Goal: Information Seeking & Learning: Learn about a topic

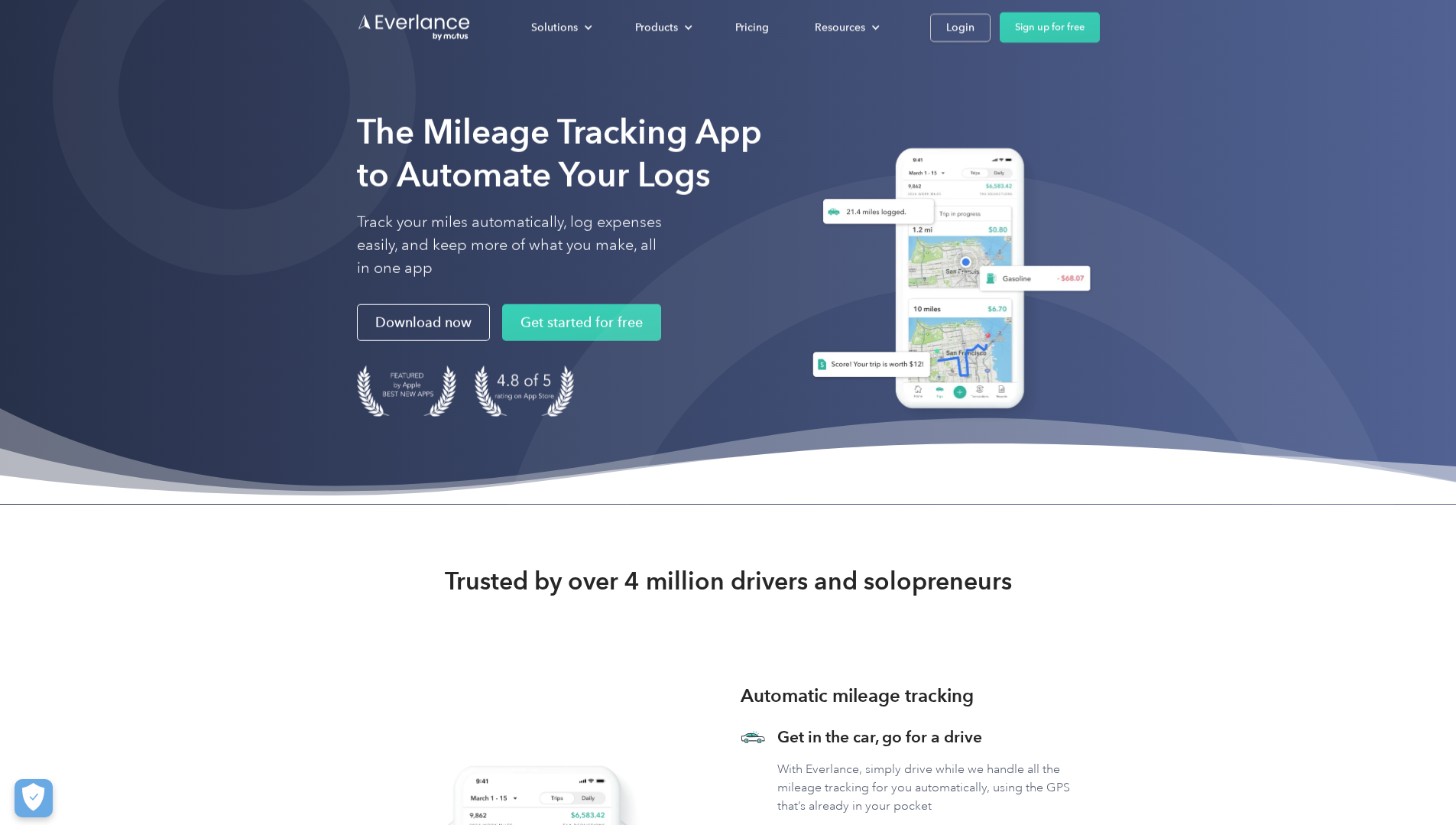
click at [667, 196] on h1 "The Mileage Tracking App to Automate Your Logs" at bounding box center [563, 153] width 413 height 85
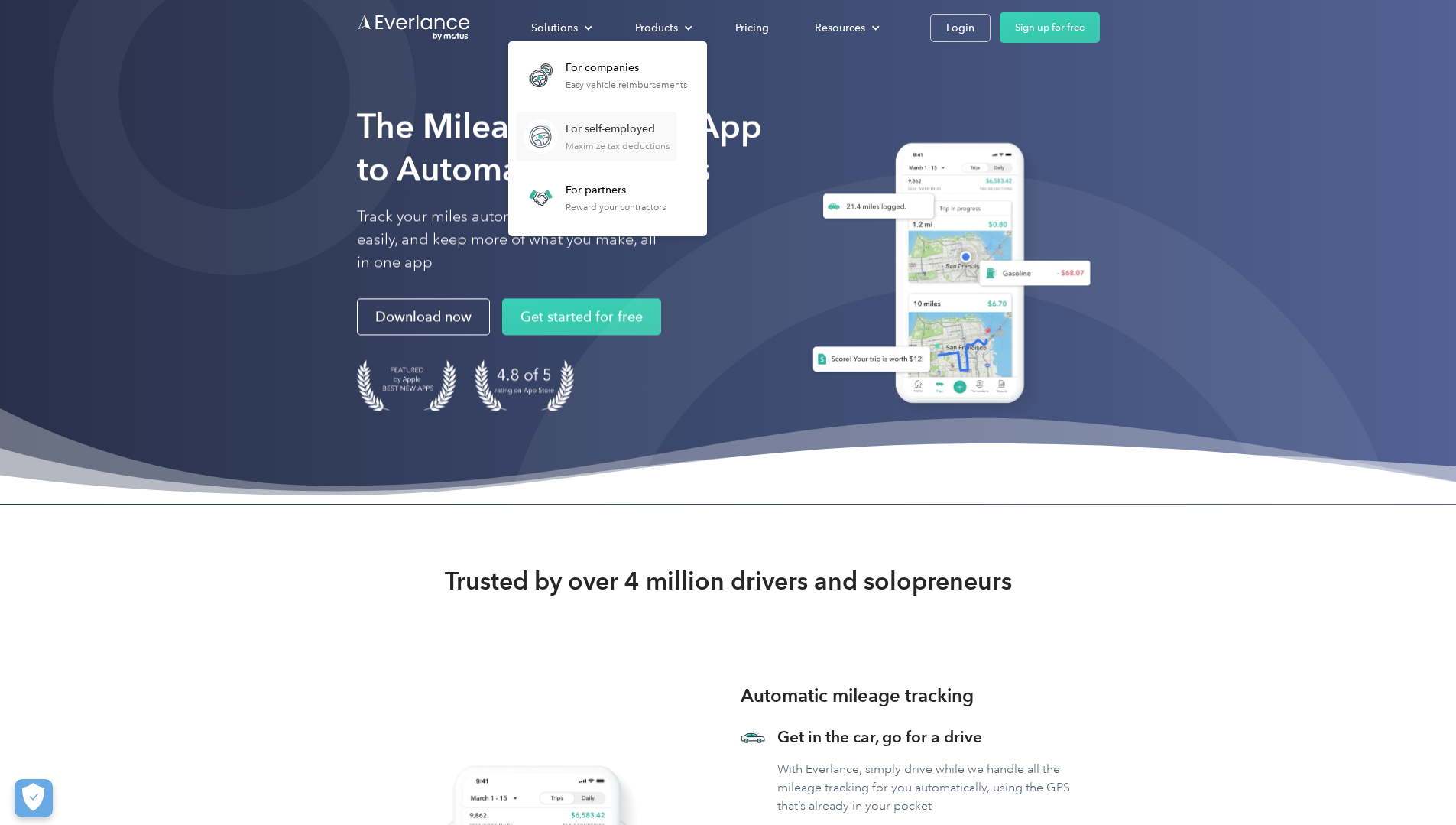
click at [669, 133] on div "For self-employed" at bounding box center [618, 129] width 104 height 15
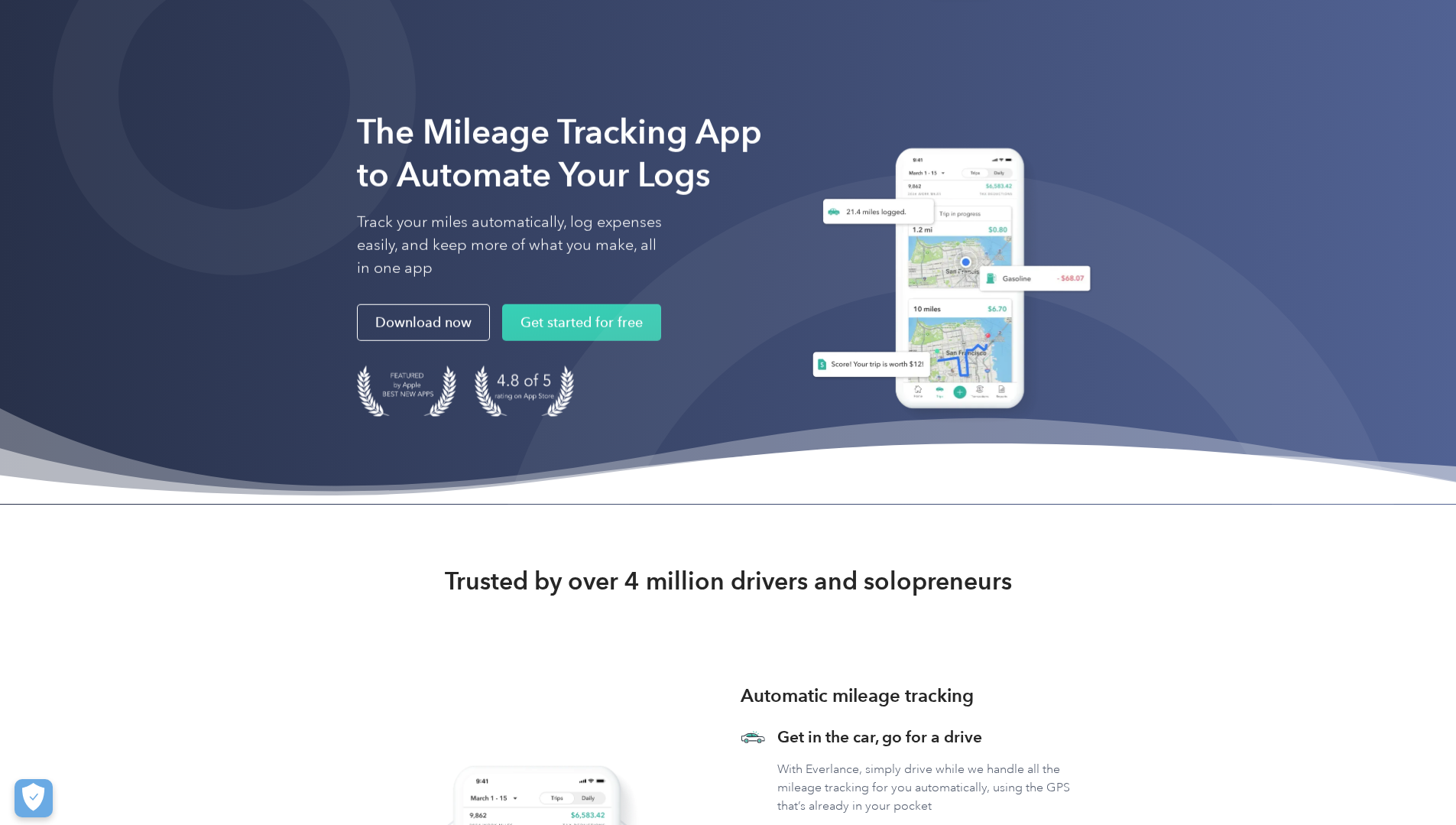
click at [357, 195] on strong "The Mileage Tracking App to Automate Your Logs" at bounding box center [559, 153] width 405 height 84
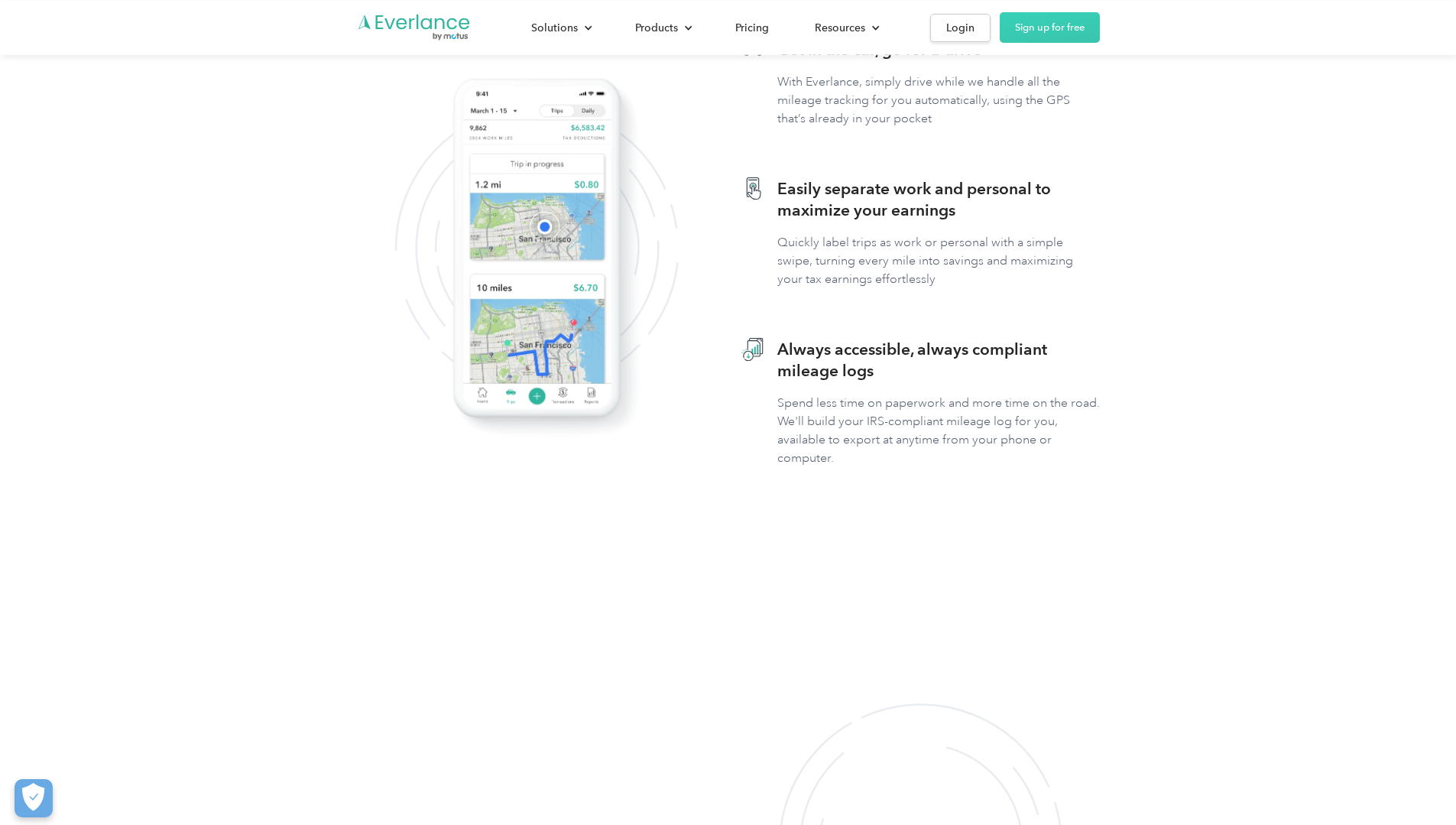
scroll to position [688, 0]
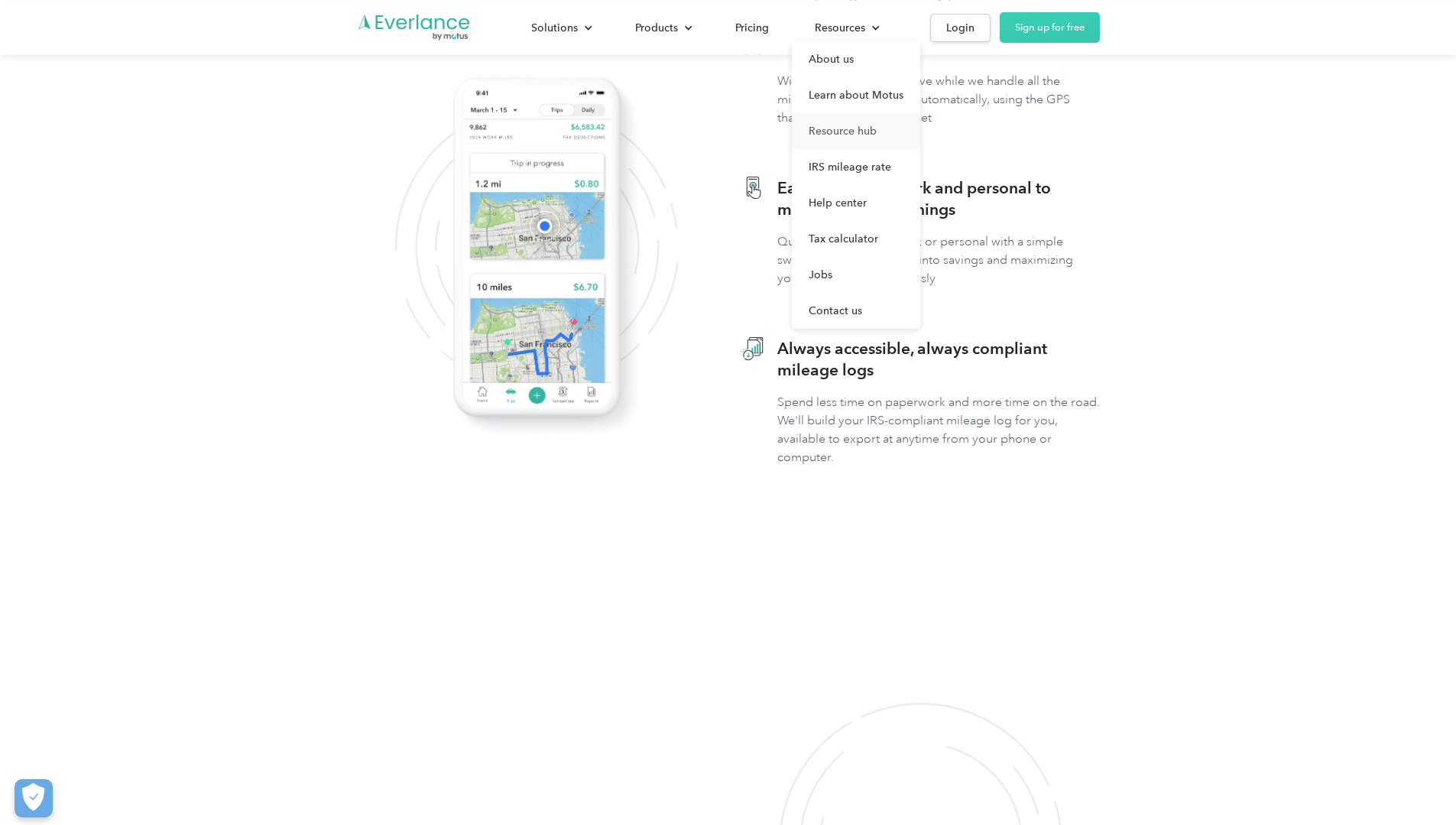
click at [920, 129] on link "Resource hub" at bounding box center [855, 131] width 128 height 36
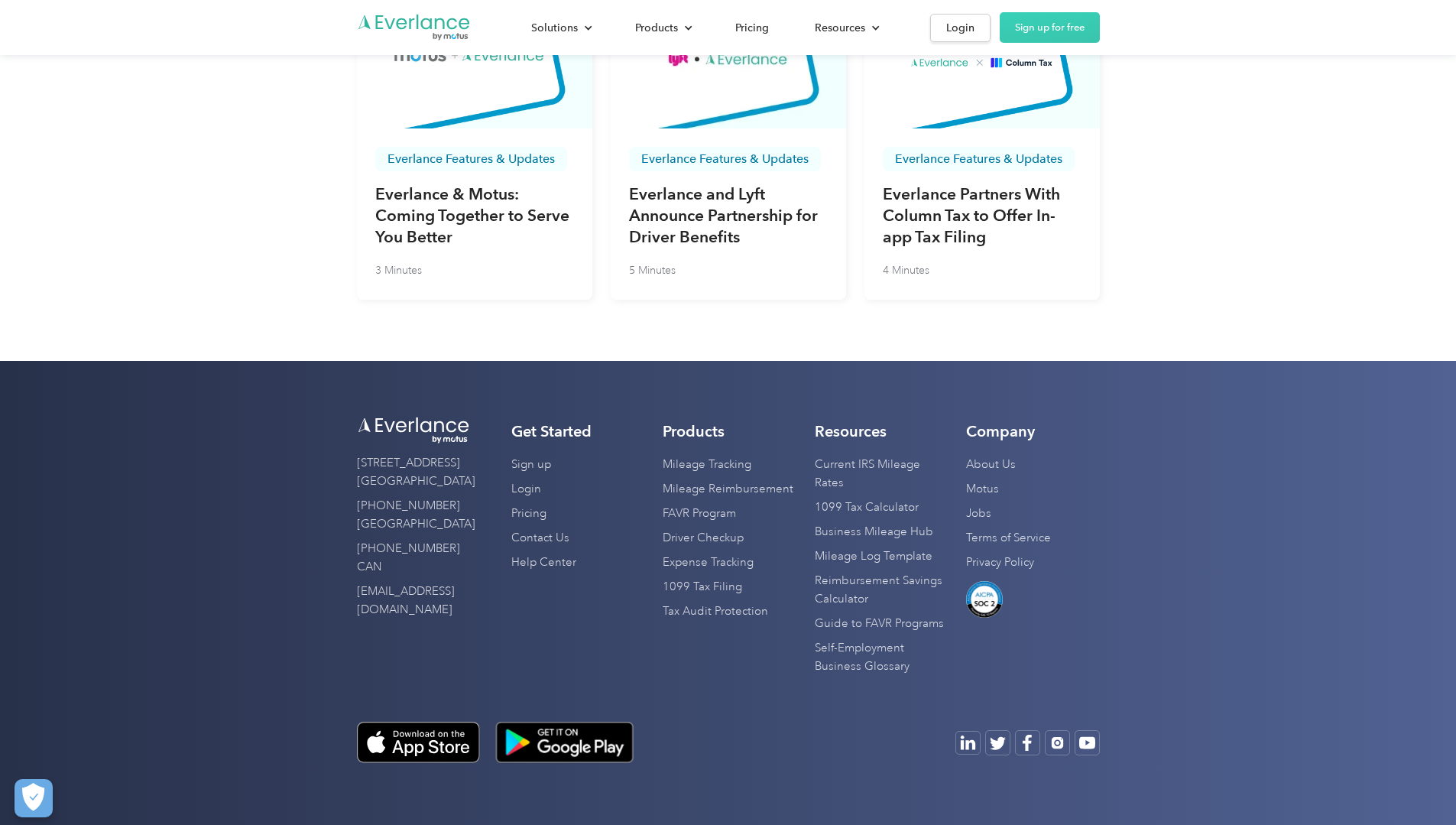
scroll to position [5470, 0]
click at [933, 544] on link "Business Mileage Hub" at bounding box center [874, 532] width 118 height 25
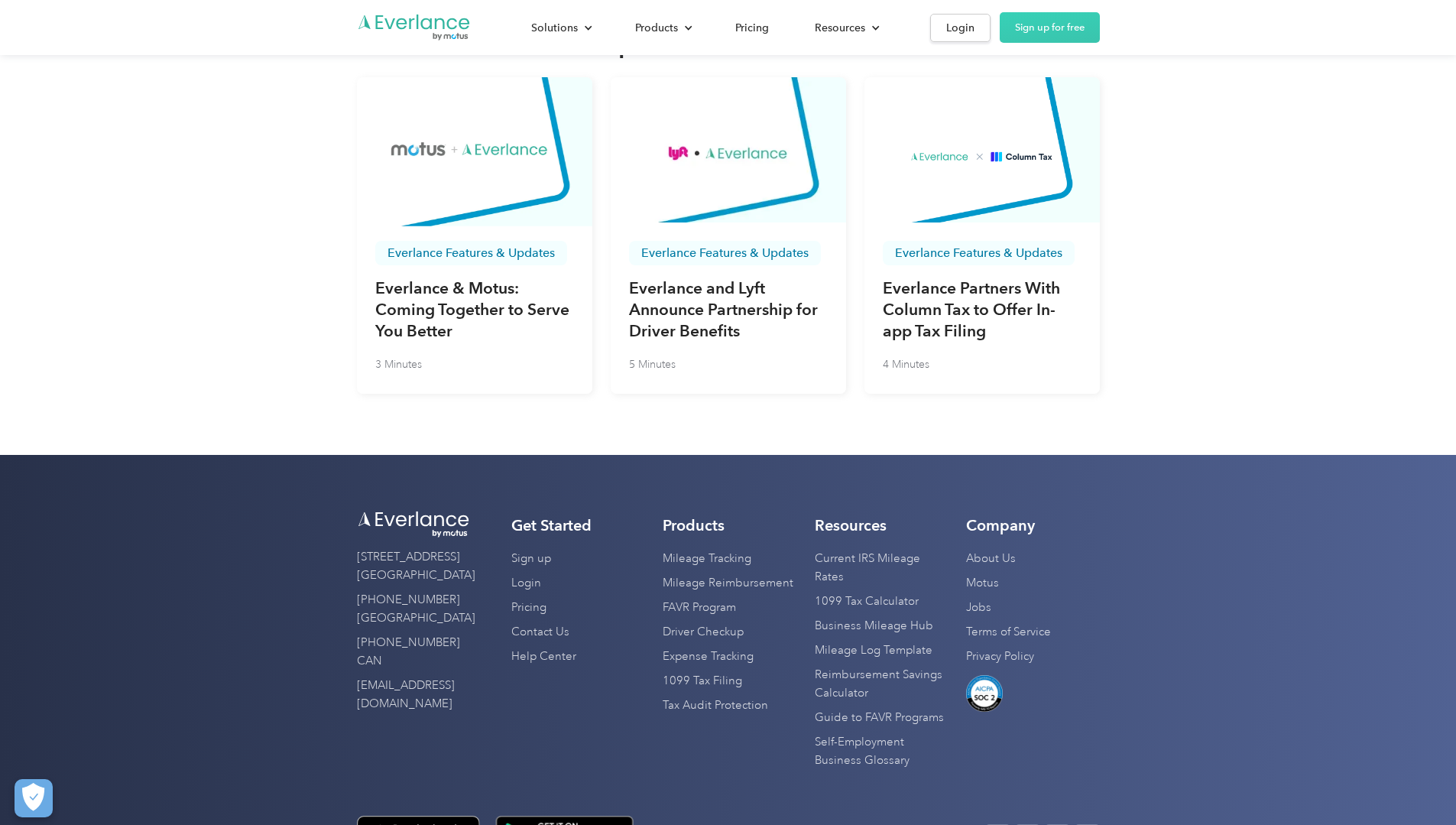
scroll to position [4858, 0]
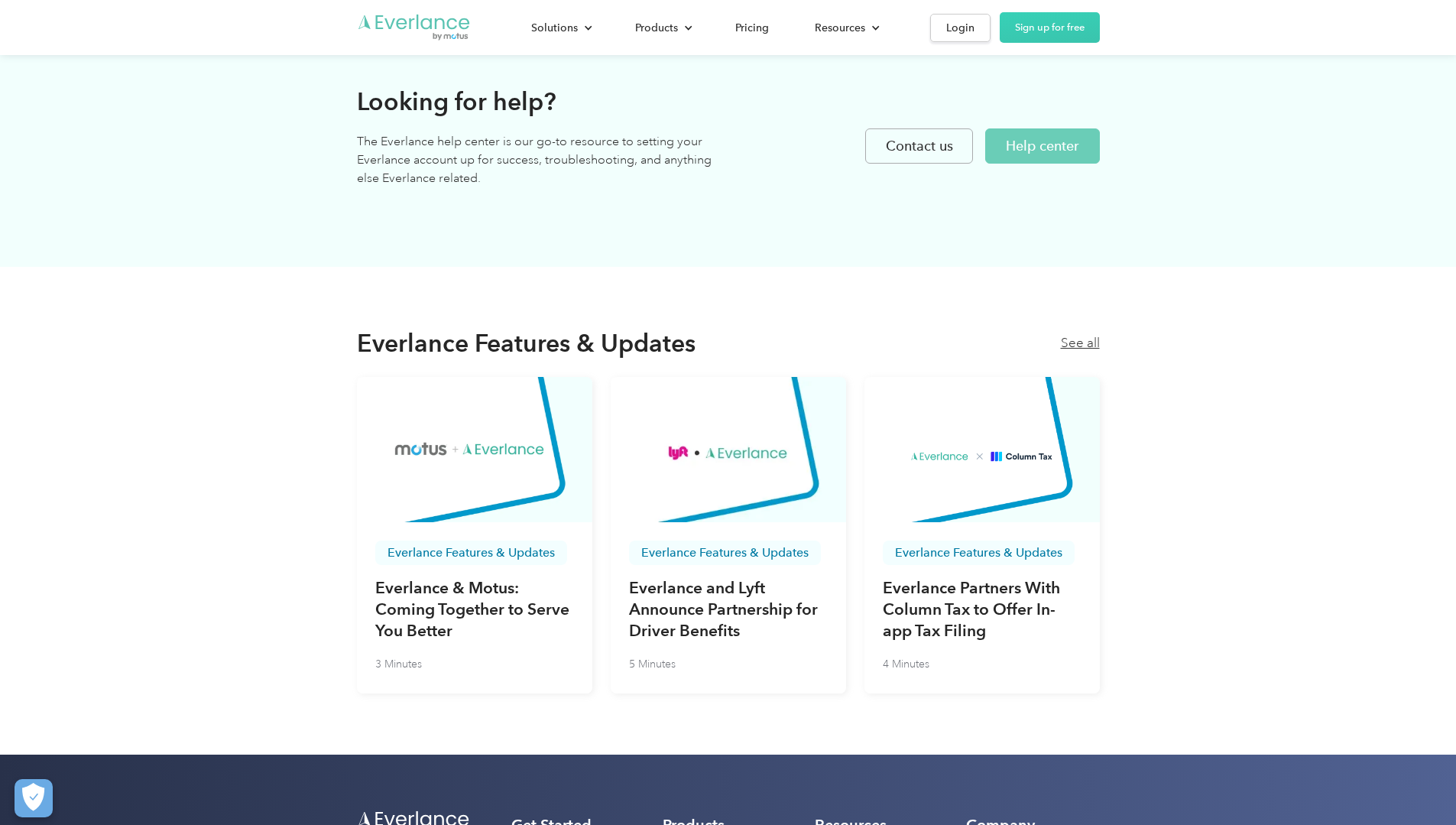
click at [357, 16] on img "Go to homepage" at bounding box center [414, 27] width 115 height 29
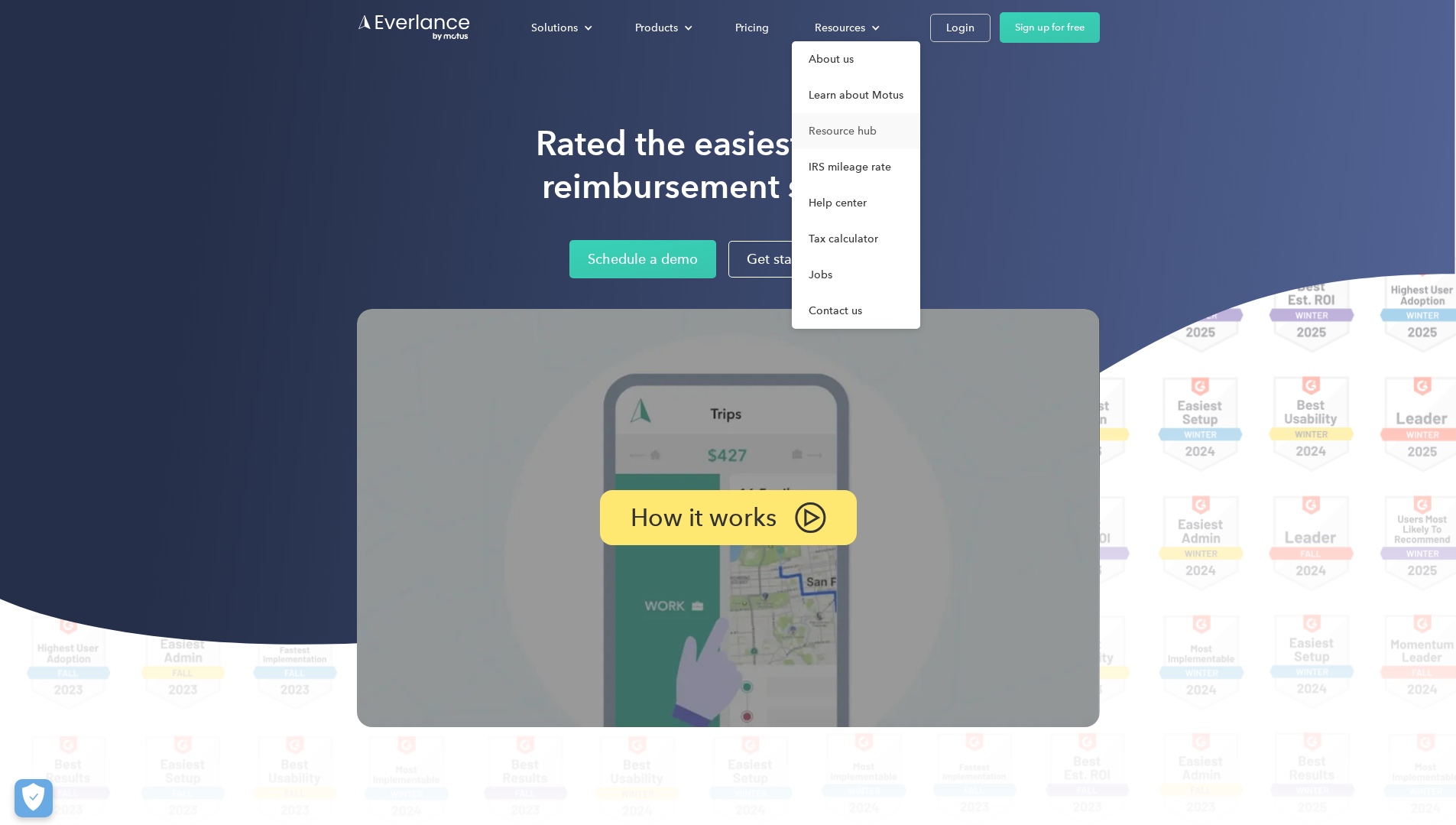
click at [920, 136] on link "Resource hub" at bounding box center [855, 131] width 128 height 36
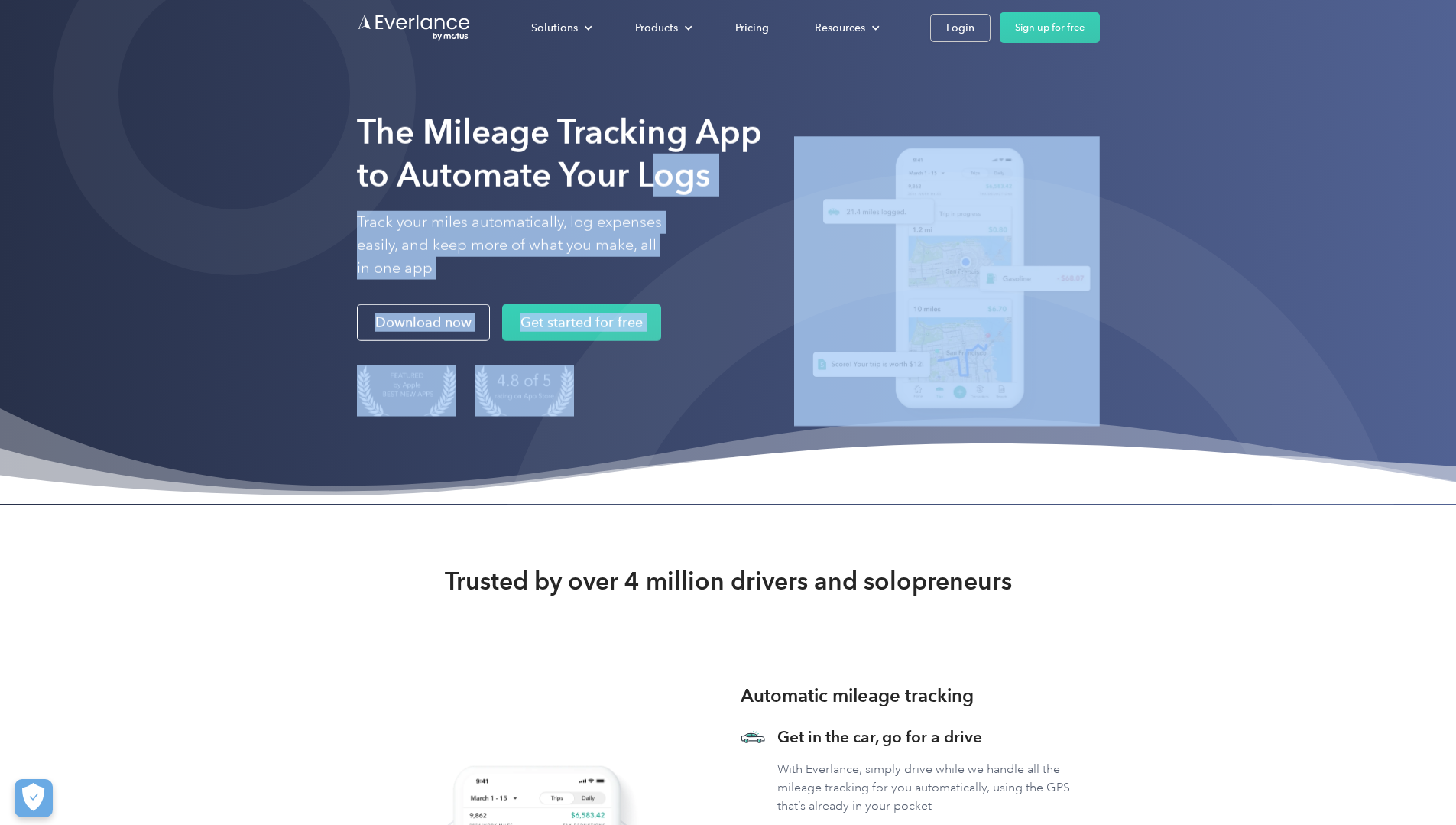
drag, startPoint x: 179, startPoint y: 195, endPoint x: 448, endPoint y: 225, distance: 270.7
click at [448, 225] on div "The Mileage Tracking App to Automate Your Logs Track your miles automatically, …" at bounding box center [728, 271] width 743 height 346
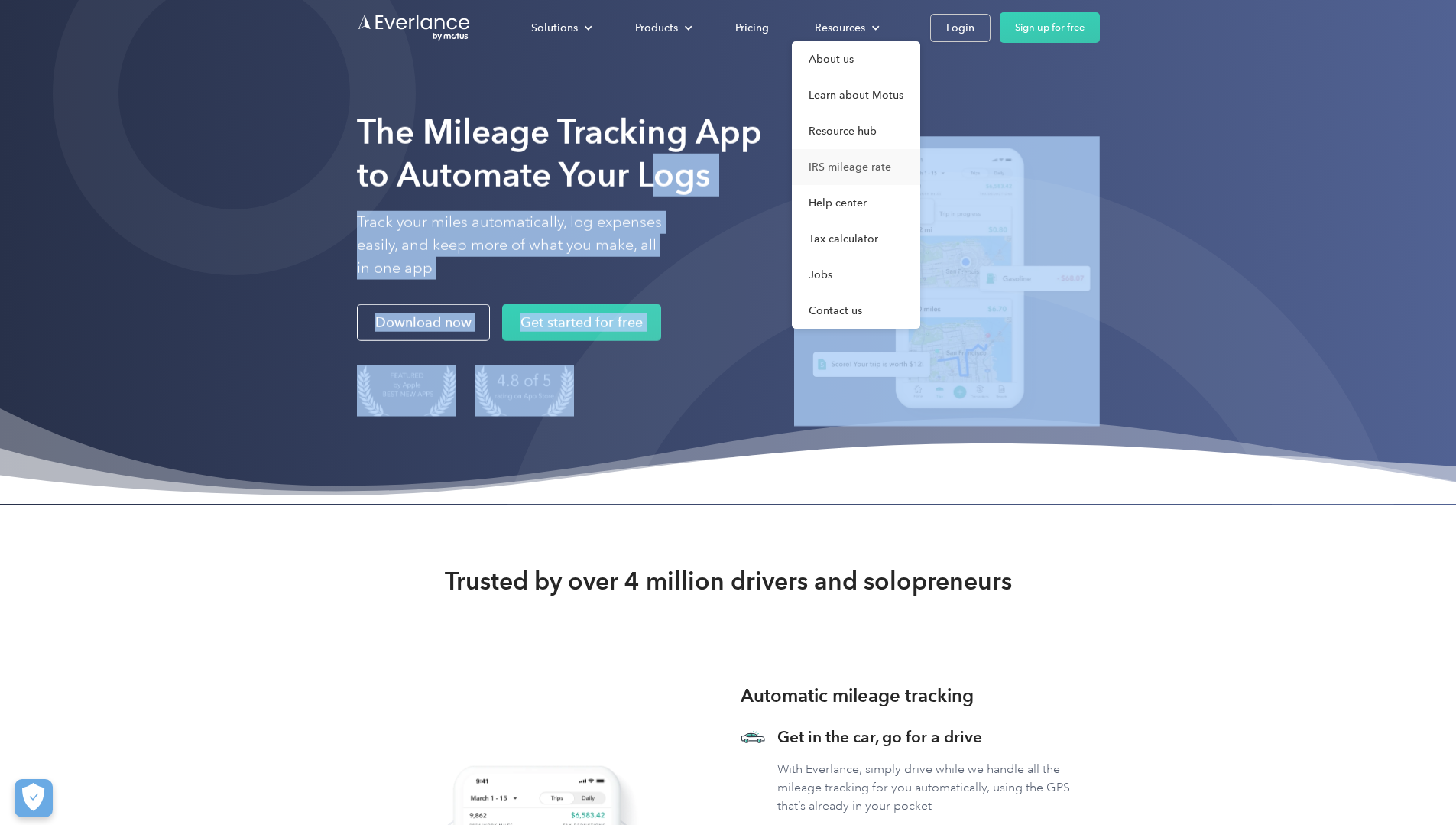
click at [920, 161] on link "IRS mileage rate" at bounding box center [855, 166] width 128 height 36
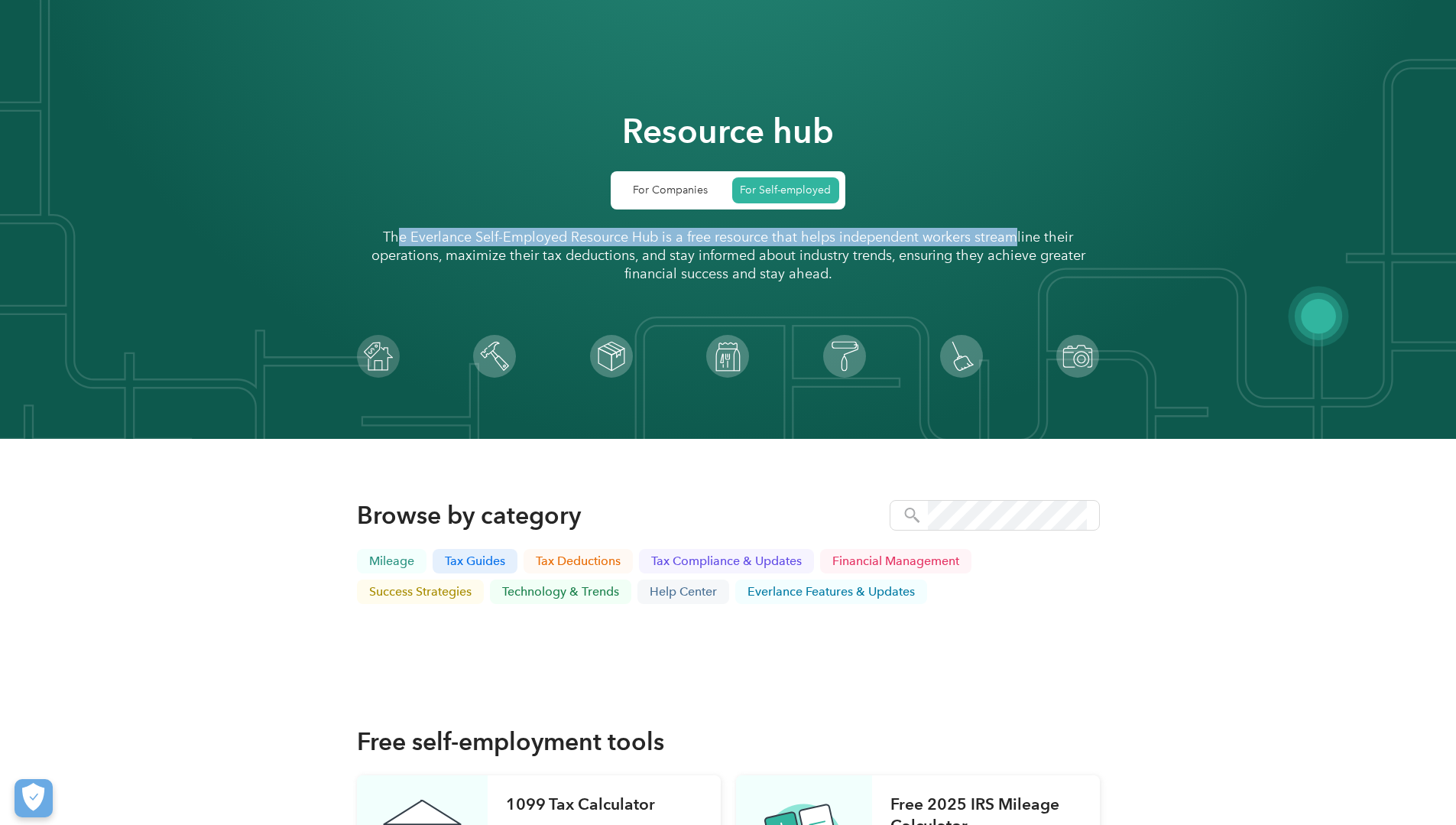
drag, startPoint x: 207, startPoint y: 236, endPoint x: 824, endPoint y: 226, distance: 617.1
click at [824, 226] on div "Resource hub For Companies For Self-employed The Everlance Self-Employed Resour…" at bounding box center [728, 219] width 743 height 316
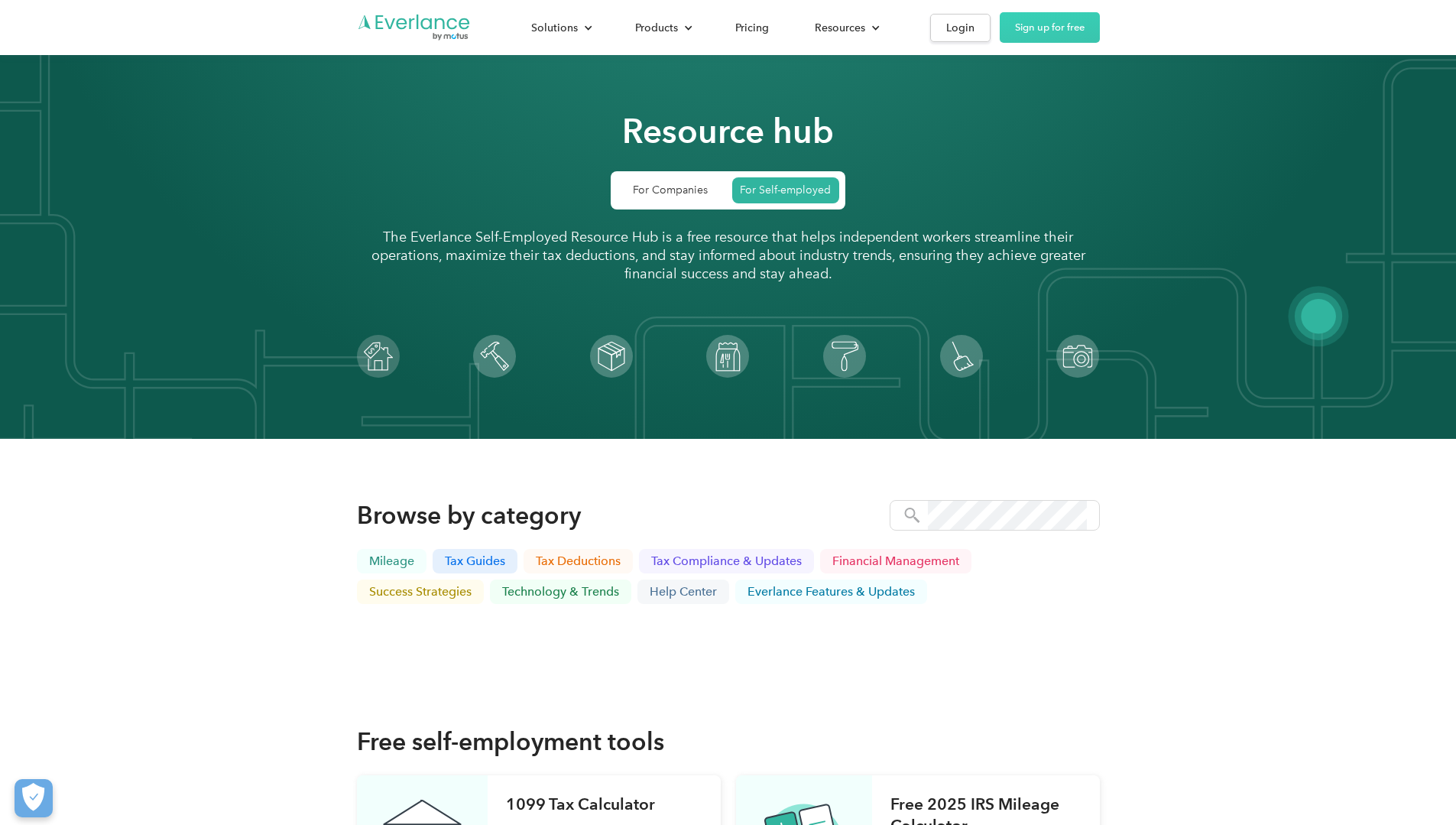
click at [406, 257] on p "The Everlance Self-Employed Resource Hub is a free resource that helps independ…" at bounding box center [728, 255] width 743 height 55
click at [357, 27] on img "Go to homepage" at bounding box center [414, 27] width 115 height 29
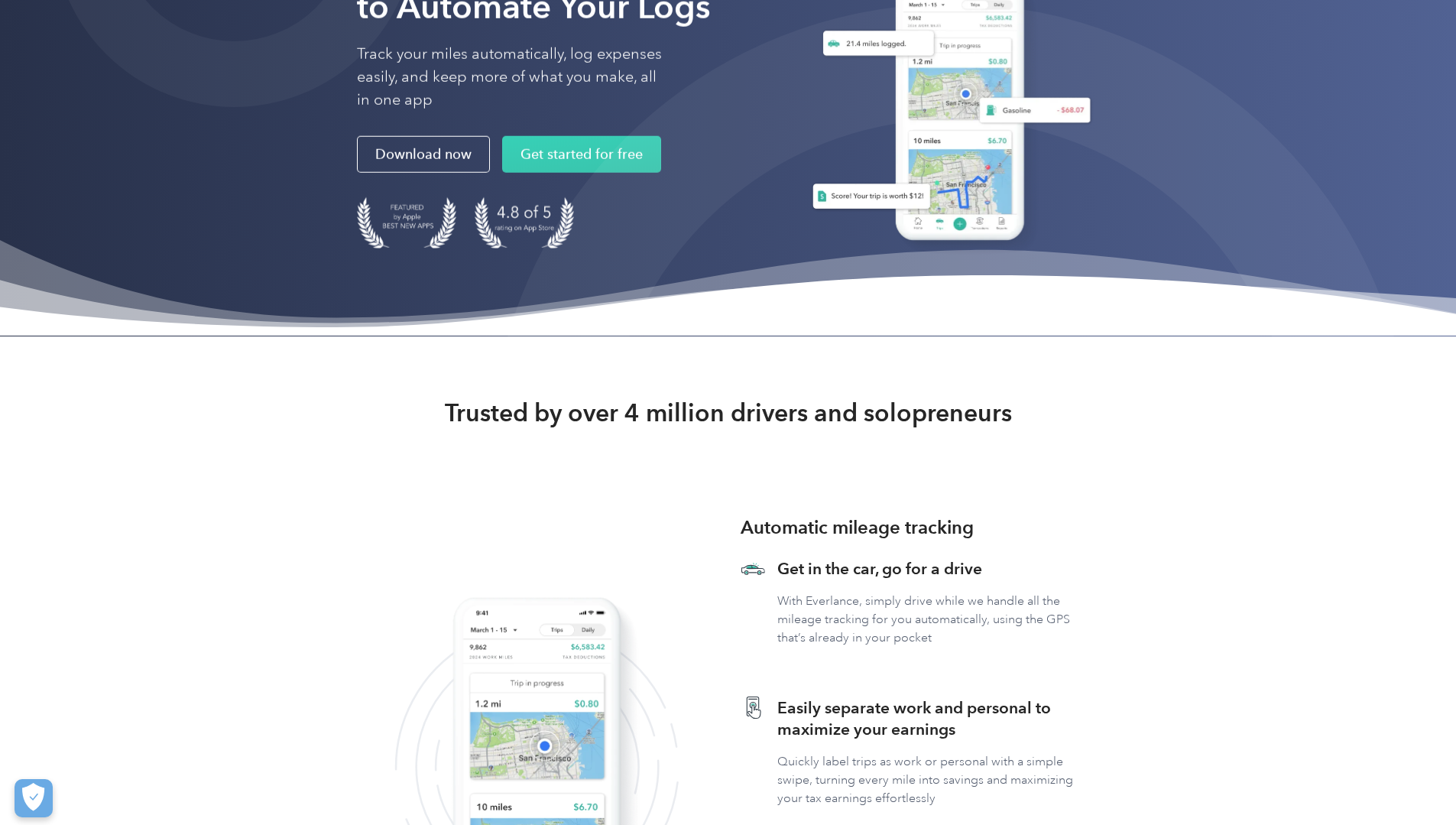
scroll to position [458, 0]
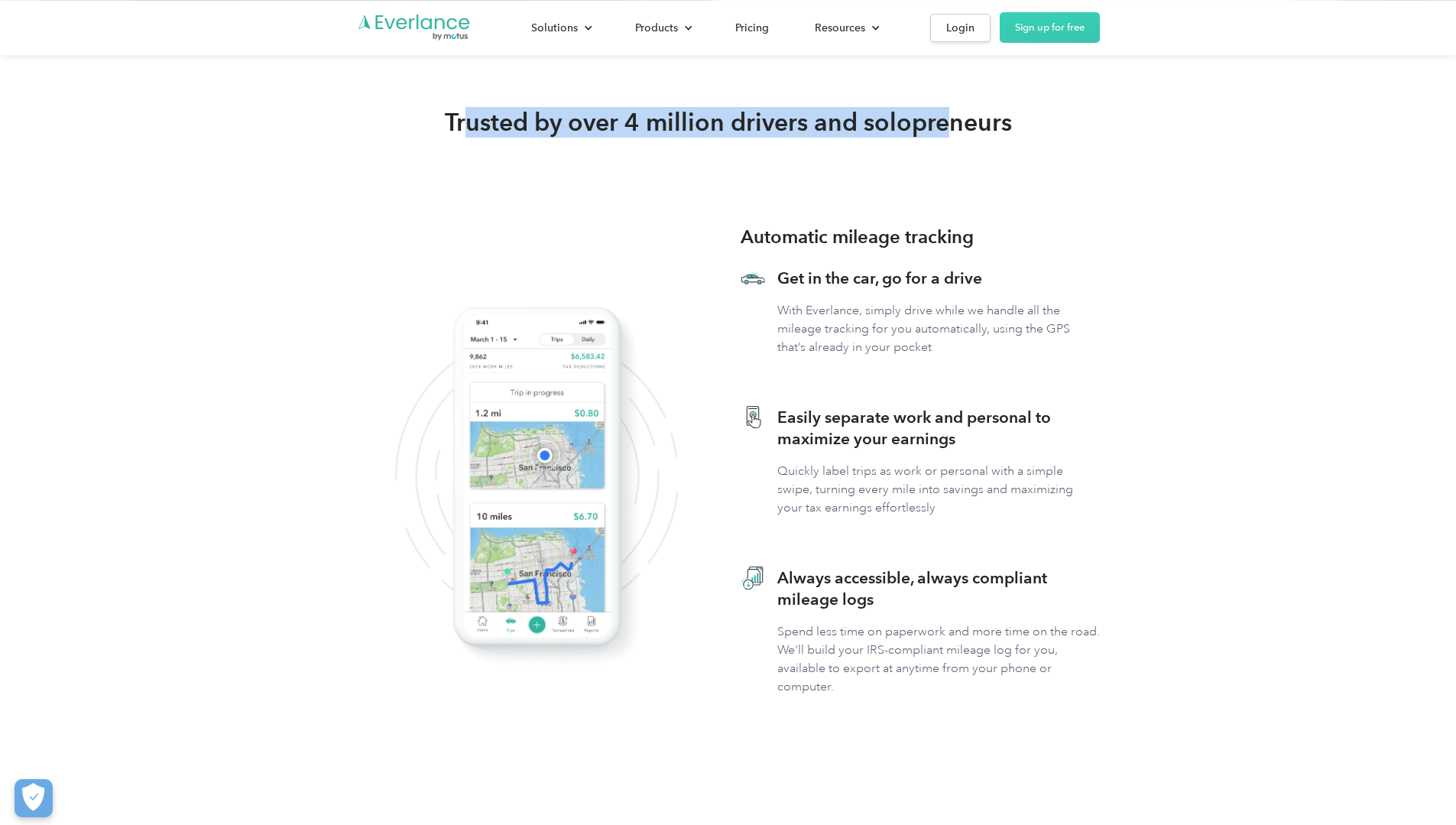
drag, startPoint x: 462, startPoint y: 235, endPoint x: 908, endPoint y: 269, distance: 447.3
click at [946, 137] on strong "Trusted by over 4 million drivers and solopreneurs" at bounding box center [728, 122] width 567 height 31
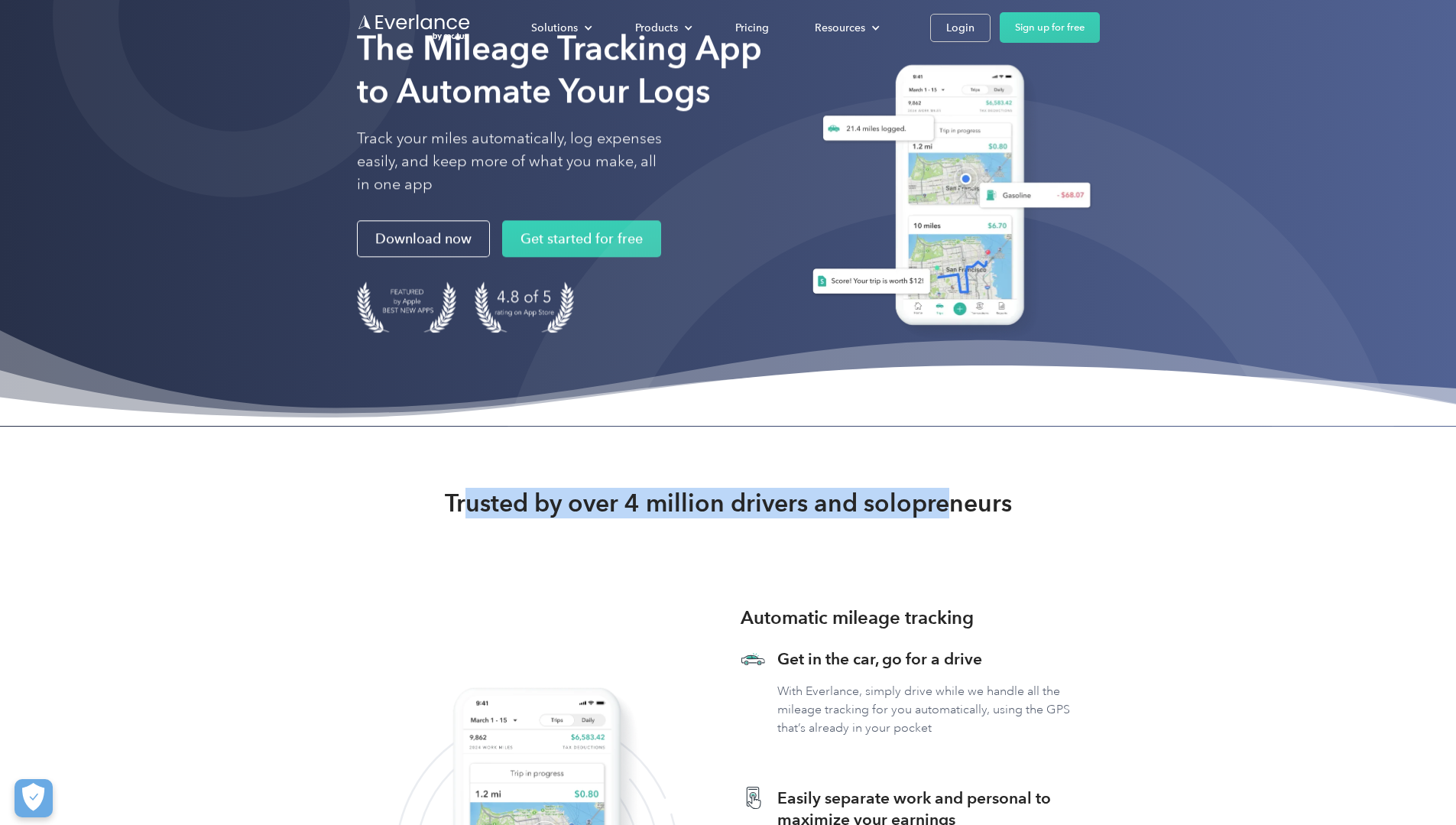
scroll to position [0, 0]
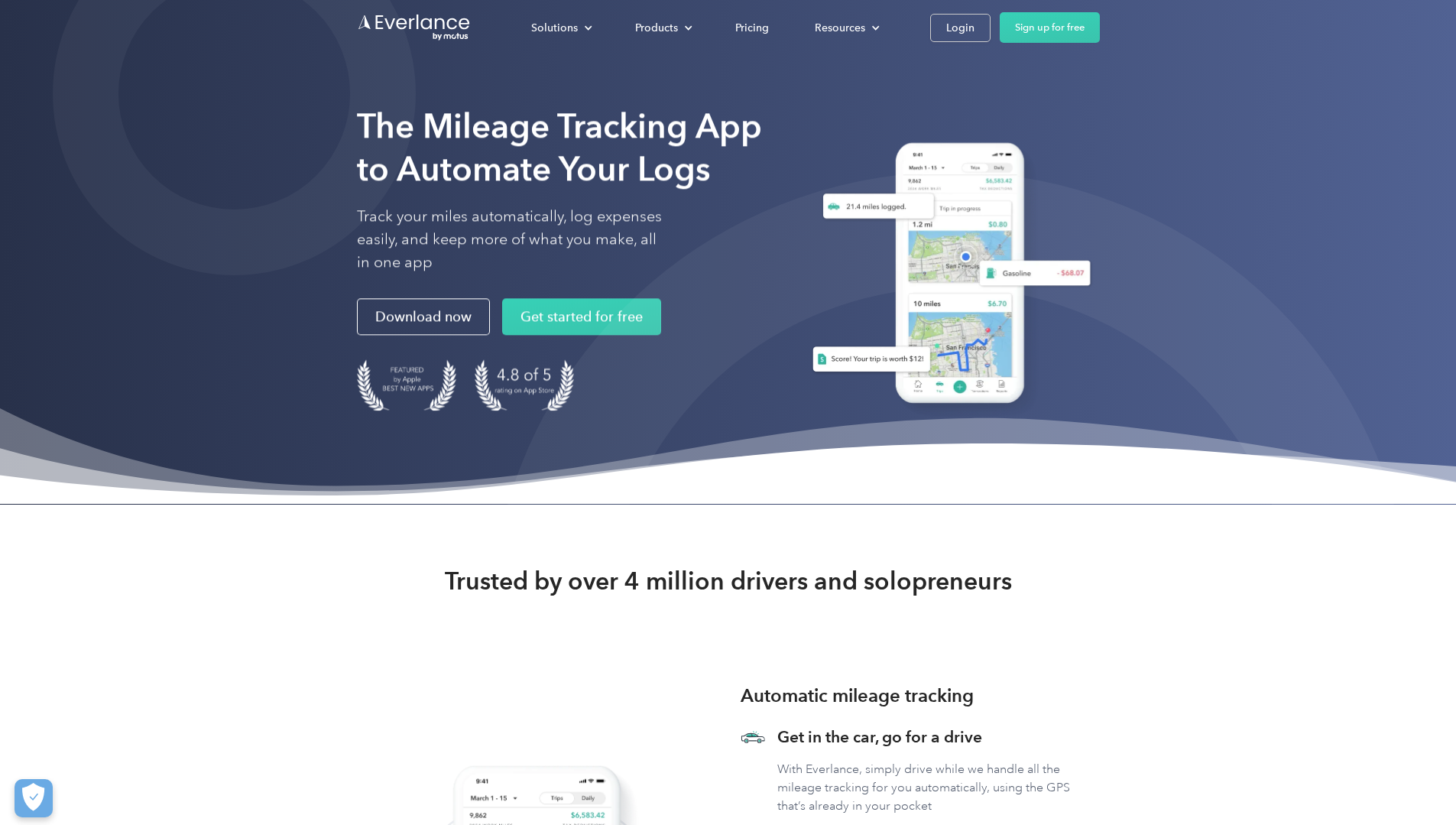
click at [619, 430] on div "The Mileage Tracking App to Automate Your Logs Track your miles automatically, …" at bounding box center [563, 278] width 413 height 346
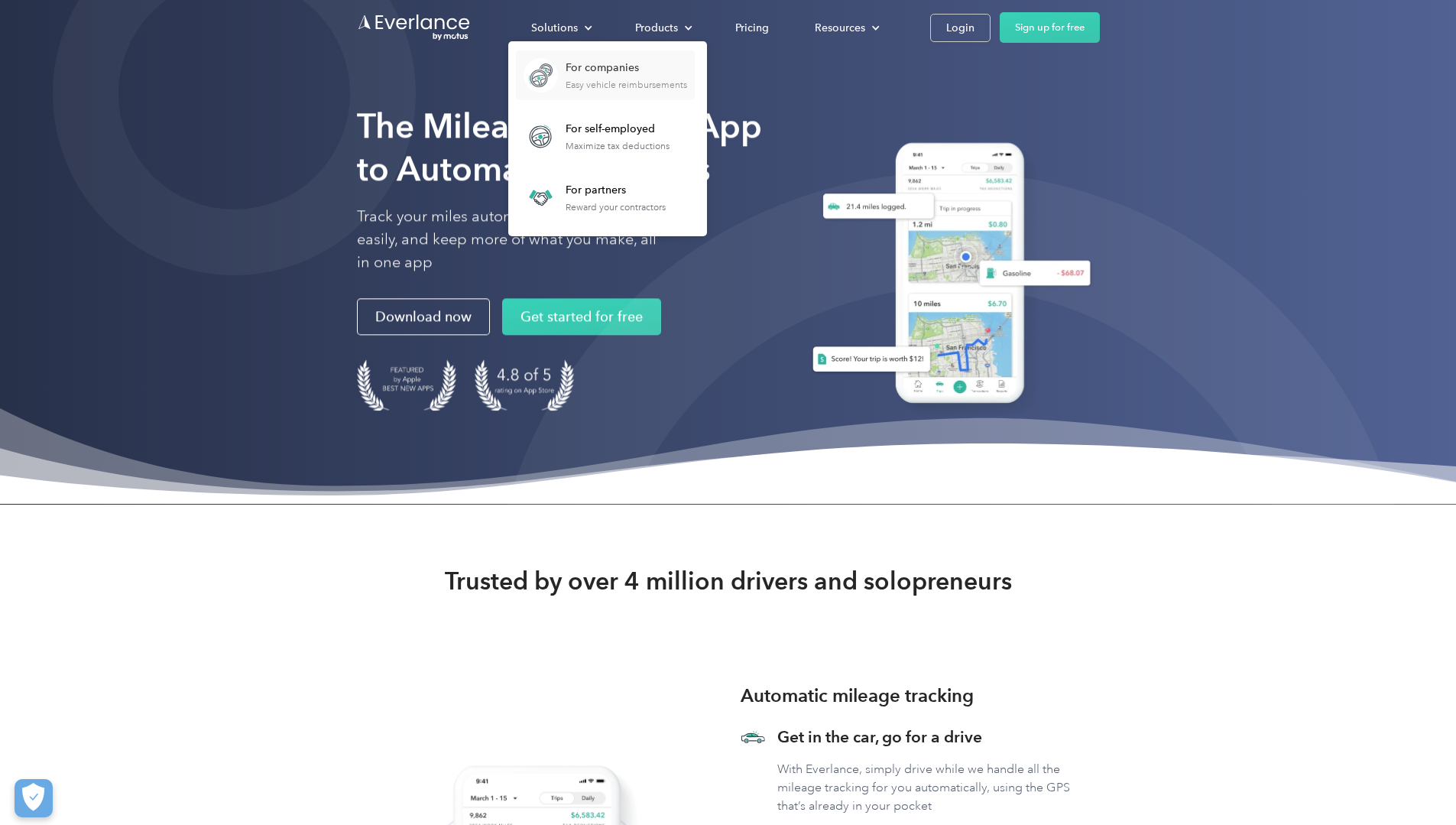
click at [687, 64] on div "For companies" at bounding box center [626, 68] width 122 height 15
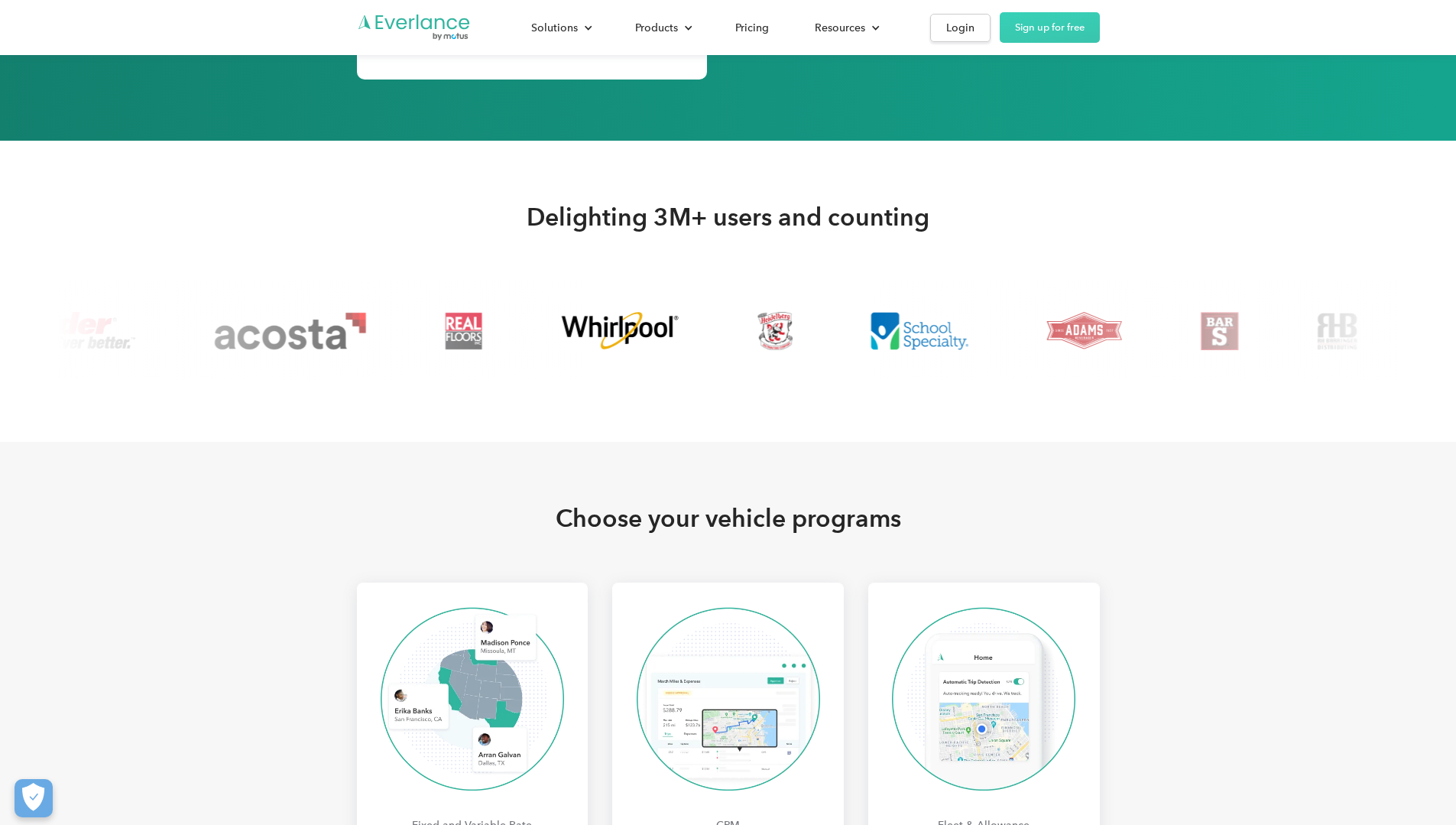
scroll to position [2825, 0]
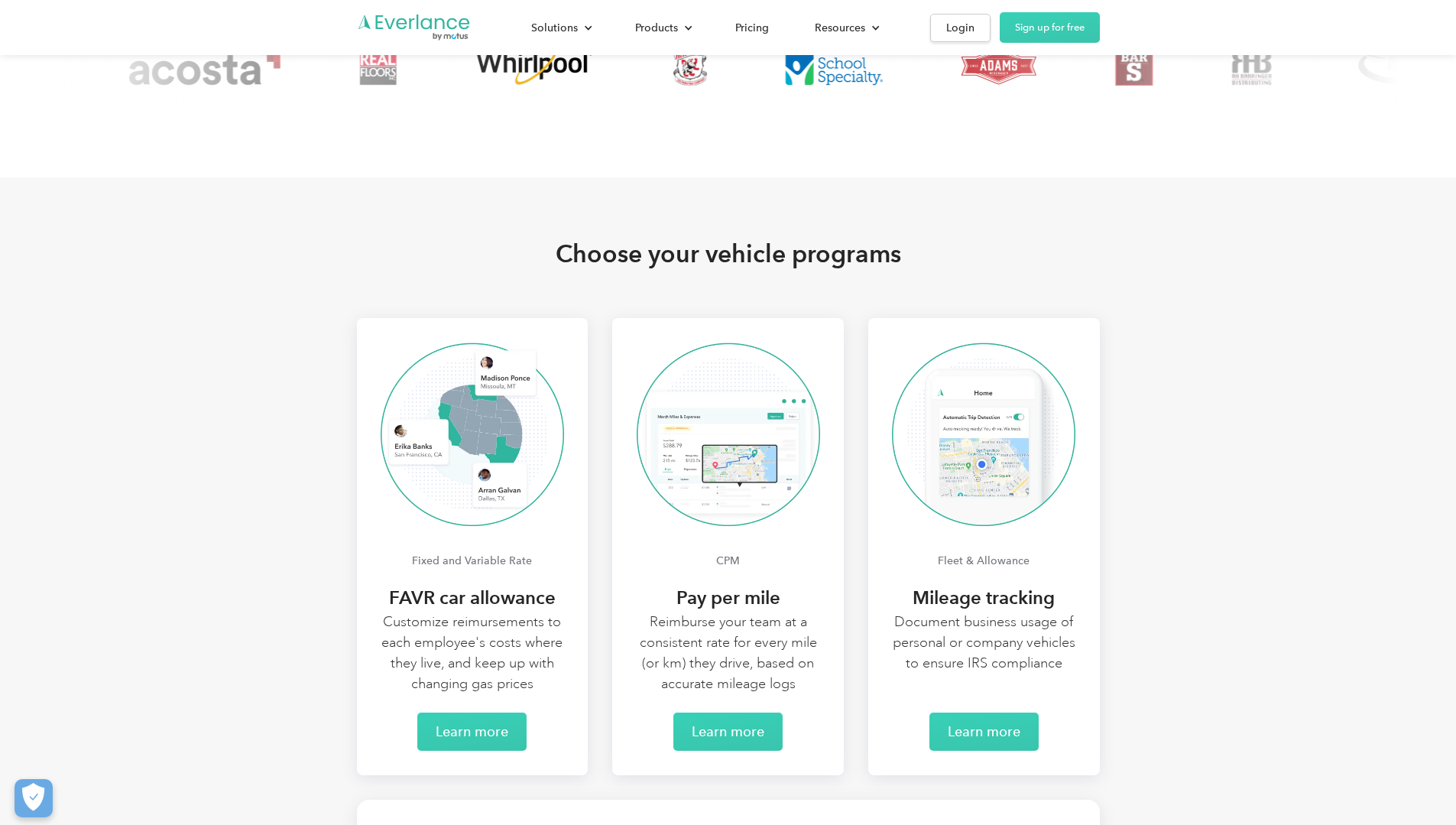
drag, startPoint x: 520, startPoint y: 170, endPoint x: 931, endPoint y: 165, distance: 411.0
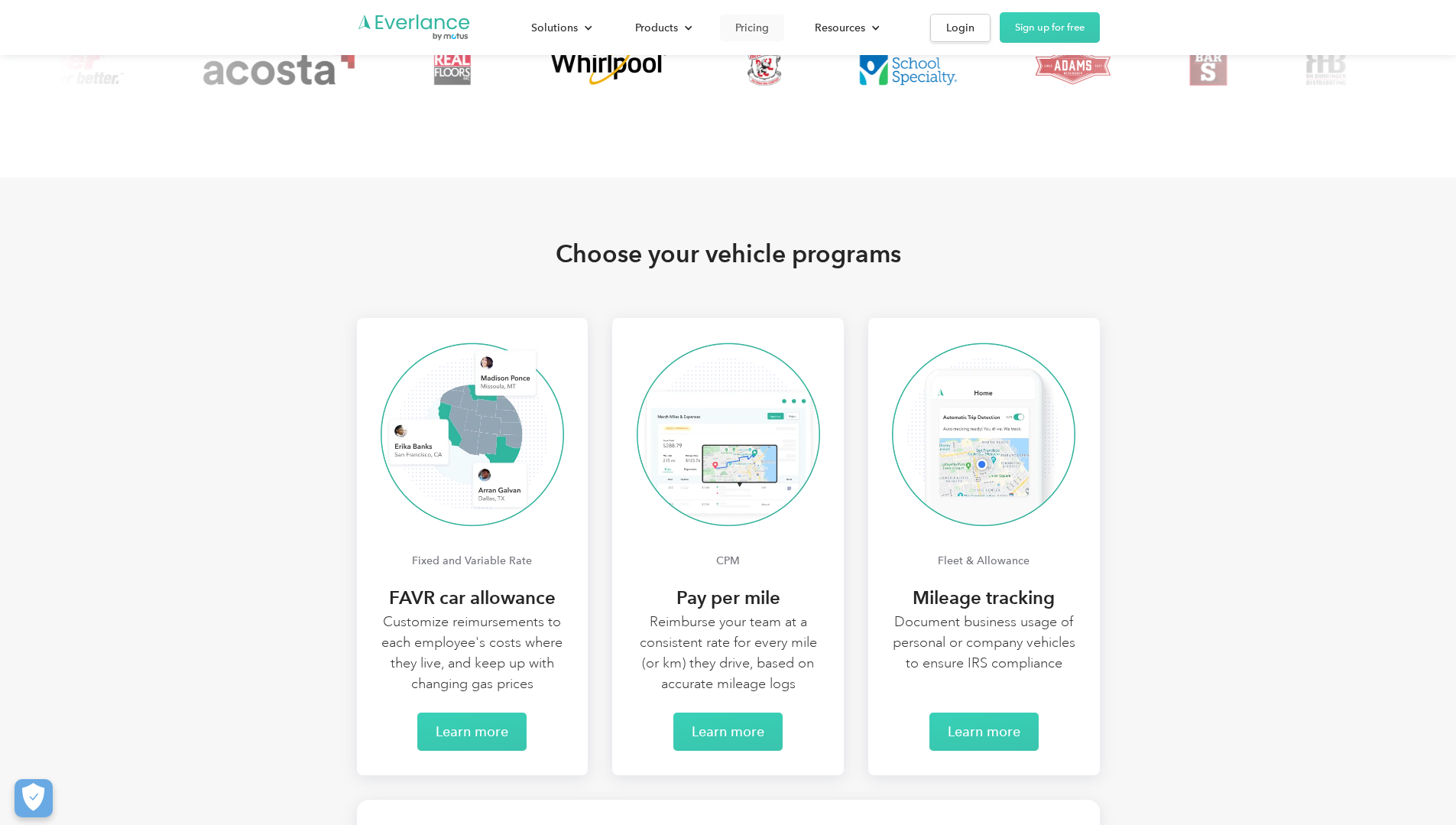
click at [769, 24] on div "Pricing" at bounding box center [752, 27] width 34 height 19
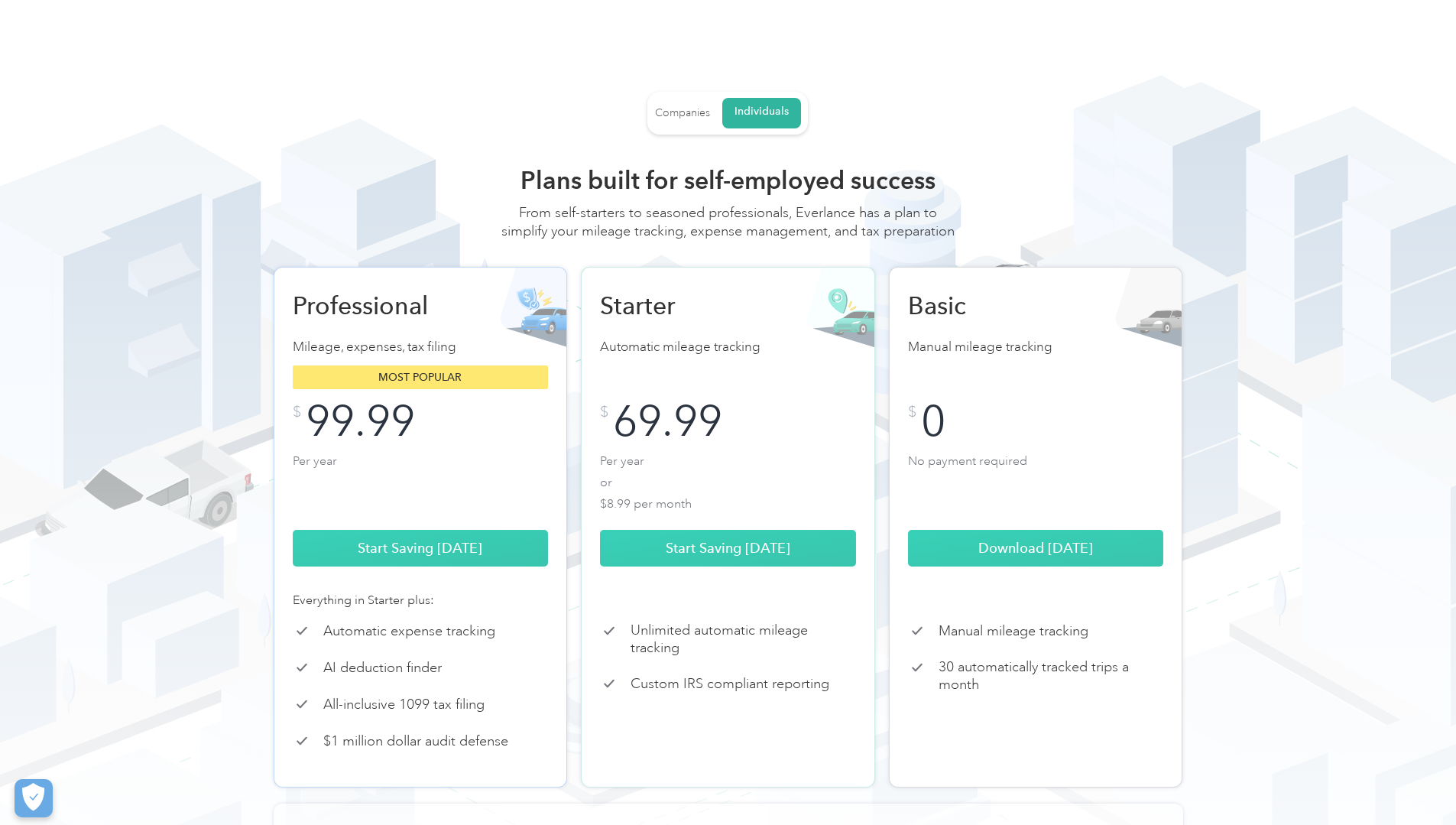
click at [696, 119] on div "Companies" at bounding box center [682, 113] width 55 height 14
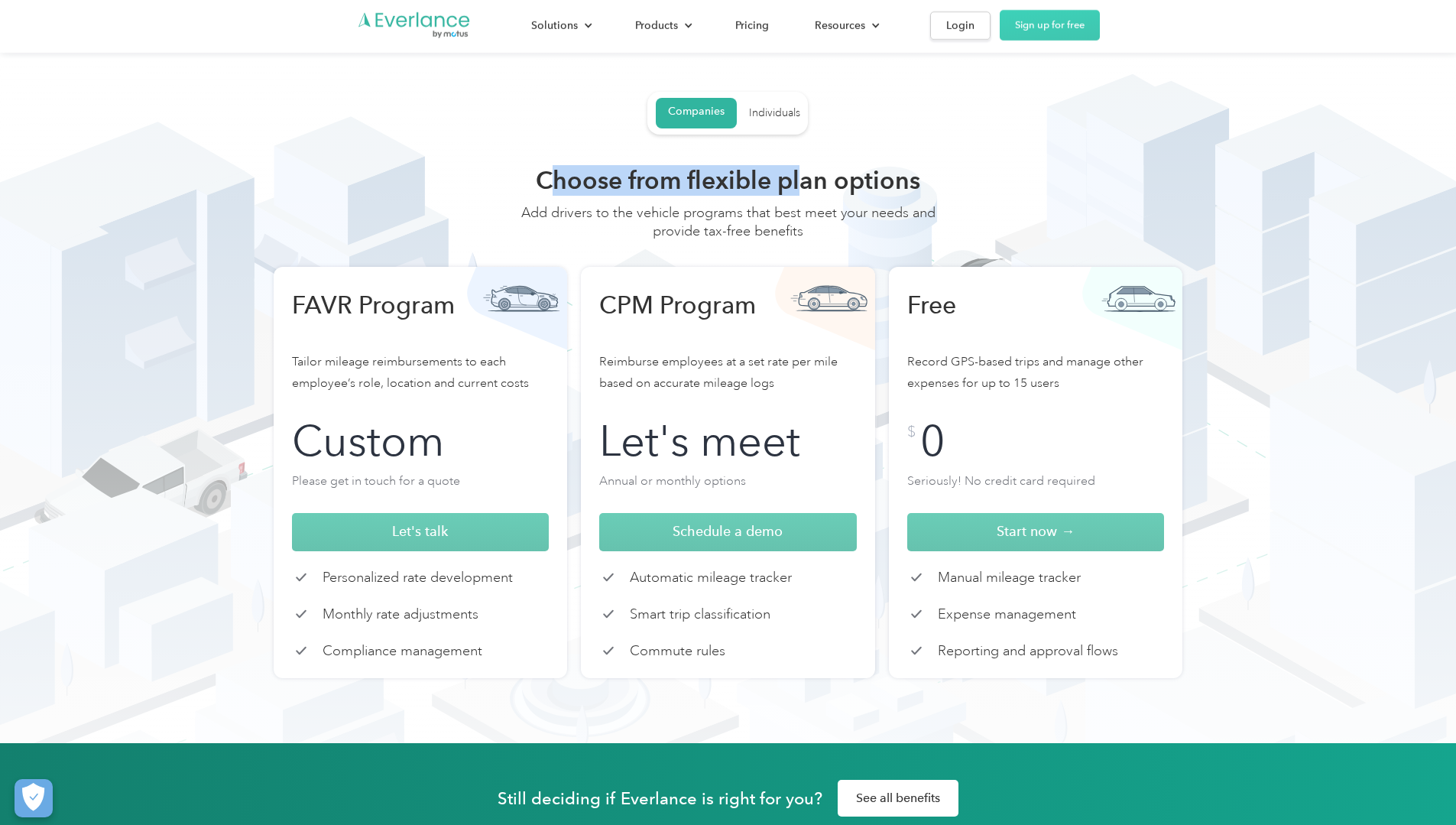
drag, startPoint x: 735, startPoint y: 187, endPoint x: 795, endPoint y: 185, distance: 60.0
click at [804, 185] on h2 "Choose from flexible plan options" at bounding box center [728, 180] width 458 height 31
click at [389, 203] on div "Choose from flexible plan options Add drivers to the vehicle programs that best…" at bounding box center [728, 424] width 978 height 516
drag, startPoint x: 238, startPoint y: 223, endPoint x: 128, endPoint y: 218, distance: 110.1
click at [128, 218] on div "Companies Individuals Choose from flexible plan options Add drivers to the vehi…" at bounding box center [728, 386] width 1395 height 590
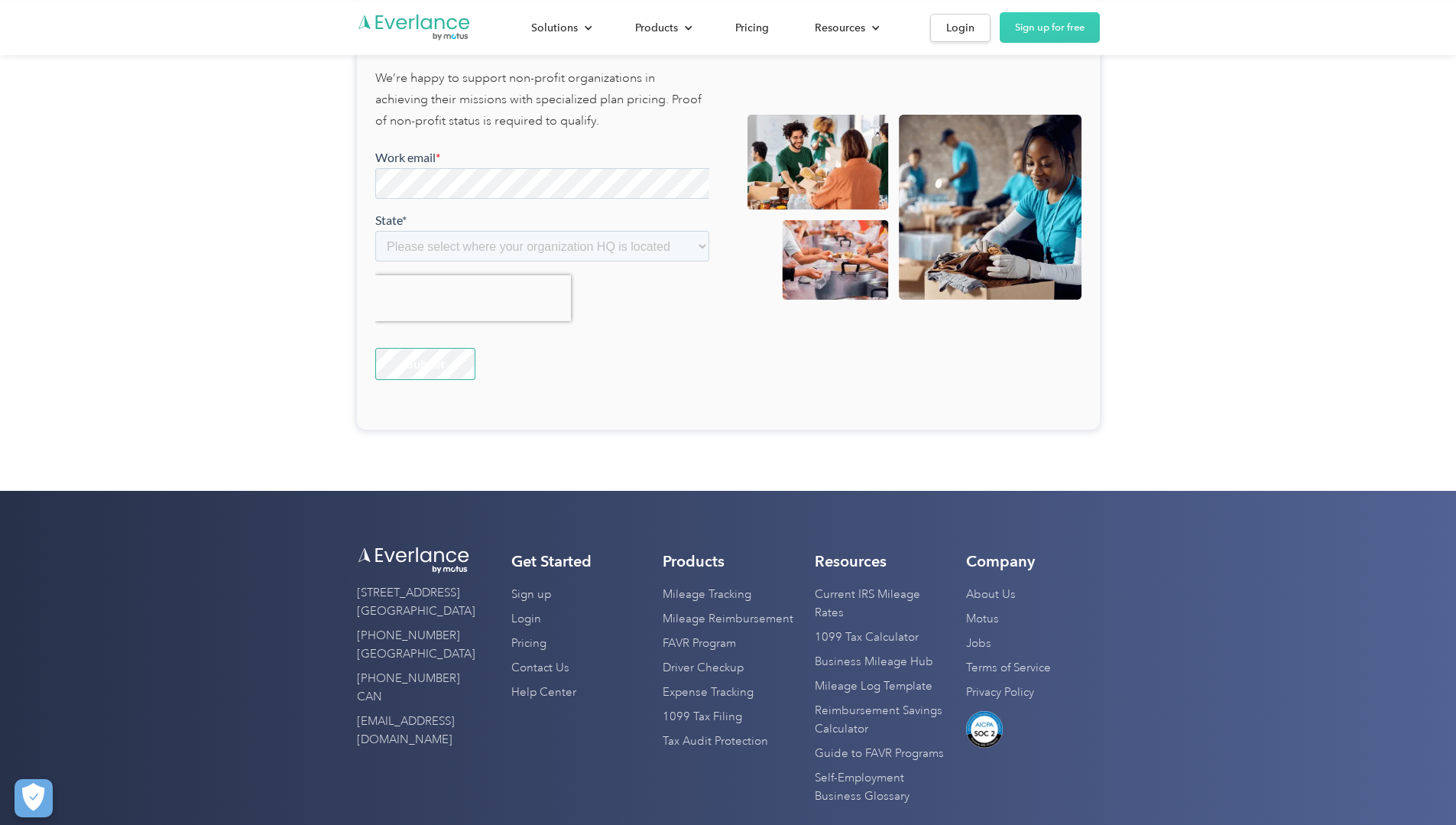
scroll to position [3188, 0]
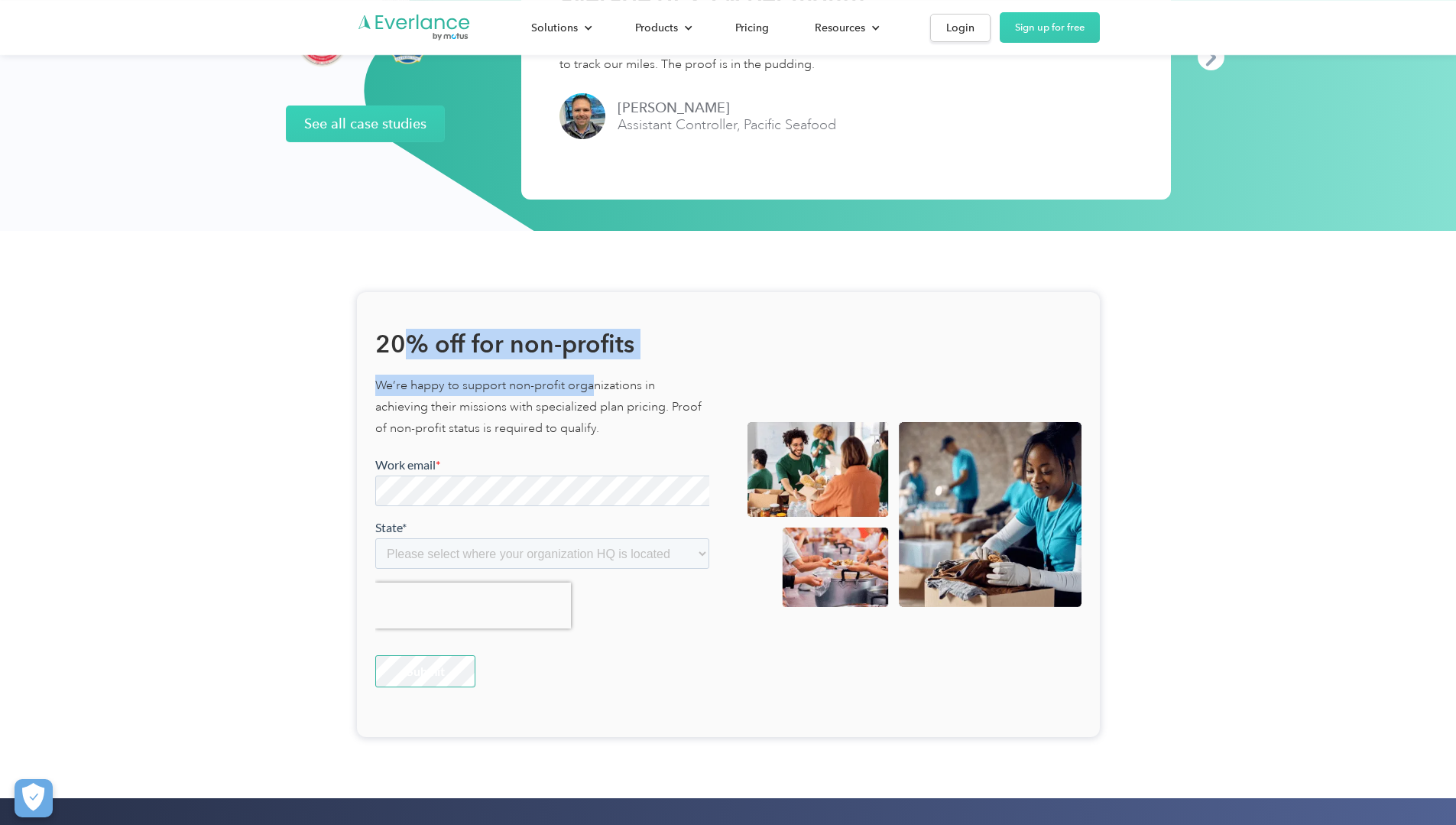
click at [438, 362] on div "20% off for non-profits We’re happy to support non-profit organizations in achi…" at bounding box center [543, 514] width 334 height 408
click at [86, 391] on div "20% off for non-profits We’re happy to support non-profit organizations in achi…" at bounding box center [728, 514] width 1456 height 567
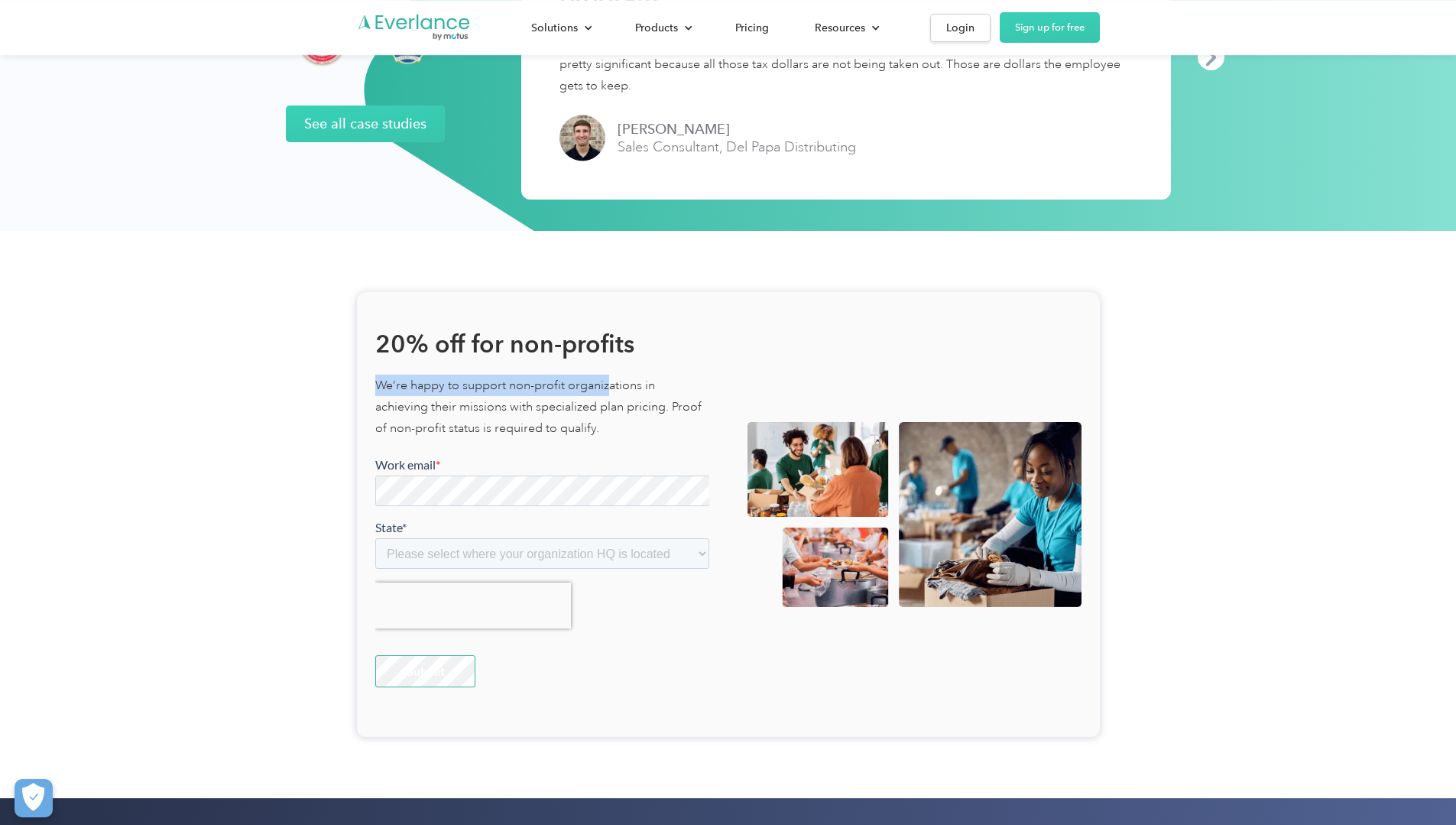
drag, startPoint x: 199, startPoint y: 386, endPoint x: 435, endPoint y: 388, distance: 236.0
click at [435, 388] on div "20% off for non-profits We’re happy to support non-profit organizations in achi…" at bounding box center [728, 515] width 743 height 445
click at [376, 340] on h2 "20% off for non-profits" at bounding box center [543, 343] width 334 height 31
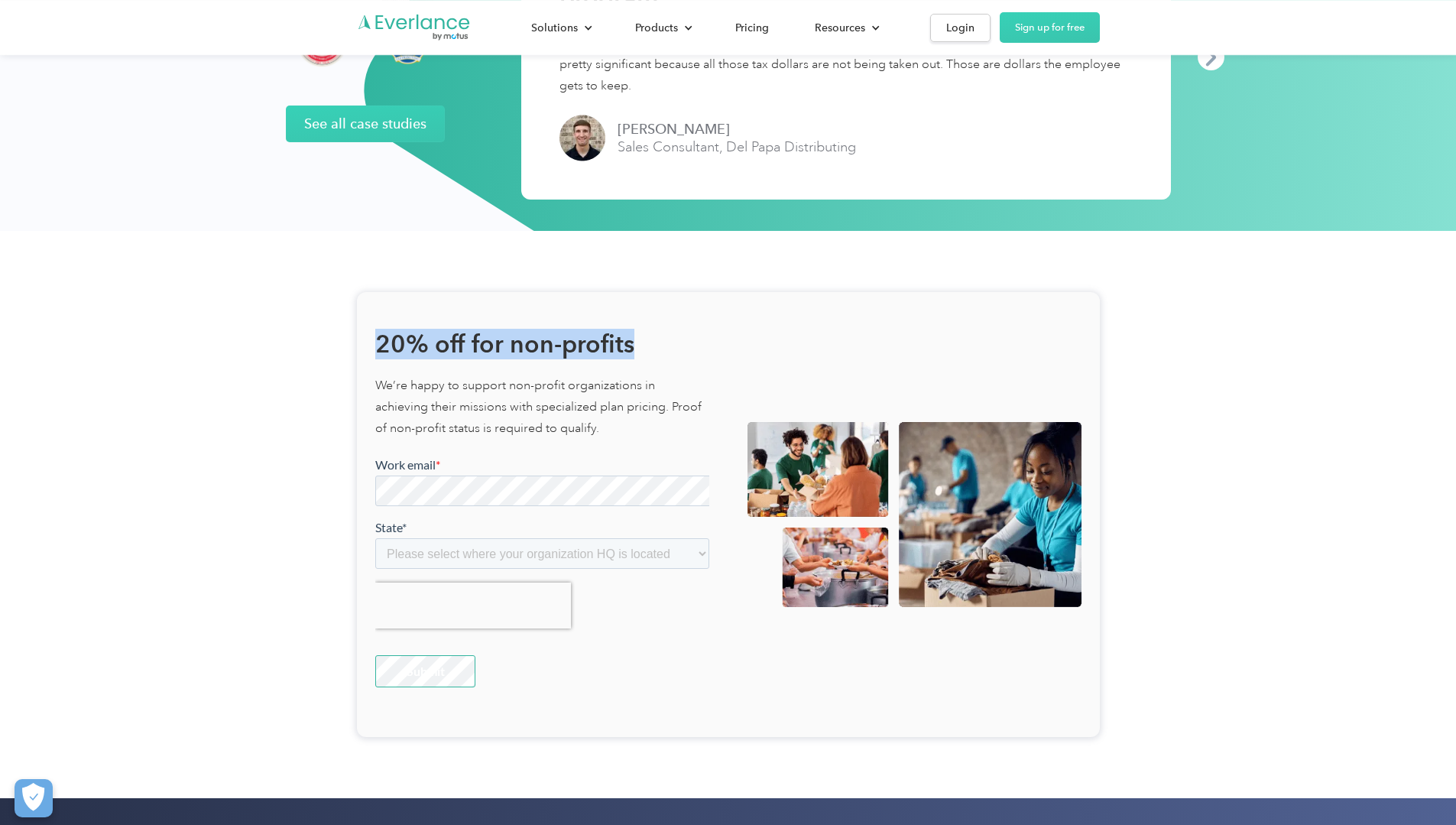
click at [467, 347] on div "20% off for non-profits We’re happy to support non-profit organizations in achi…" at bounding box center [728, 515] width 743 height 445
click at [401, 394] on p "We’re happy to support non-profit organizations in achieving their missions wit…" at bounding box center [543, 407] width 334 height 65
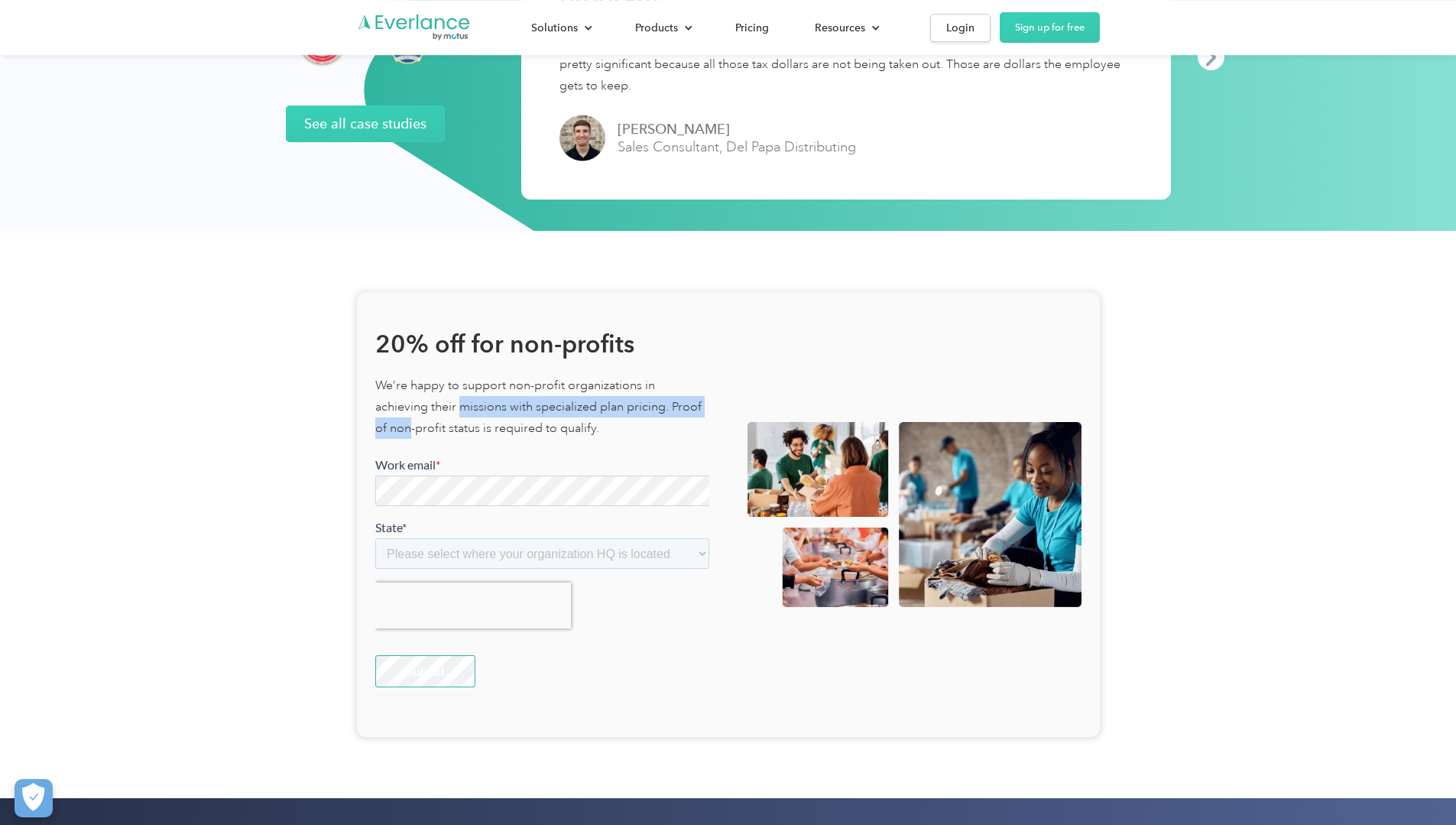
drag, startPoint x: 232, startPoint y: 397, endPoint x: 512, endPoint y: 397, distance: 280.0
click at [512, 397] on p "We’re happy to support non-profit organizations in achieving their missions wit…" at bounding box center [543, 407] width 334 height 65
click at [423, 405] on p "We’re happy to support non-profit organizations in achieving their missions wit…" at bounding box center [543, 407] width 334 height 65
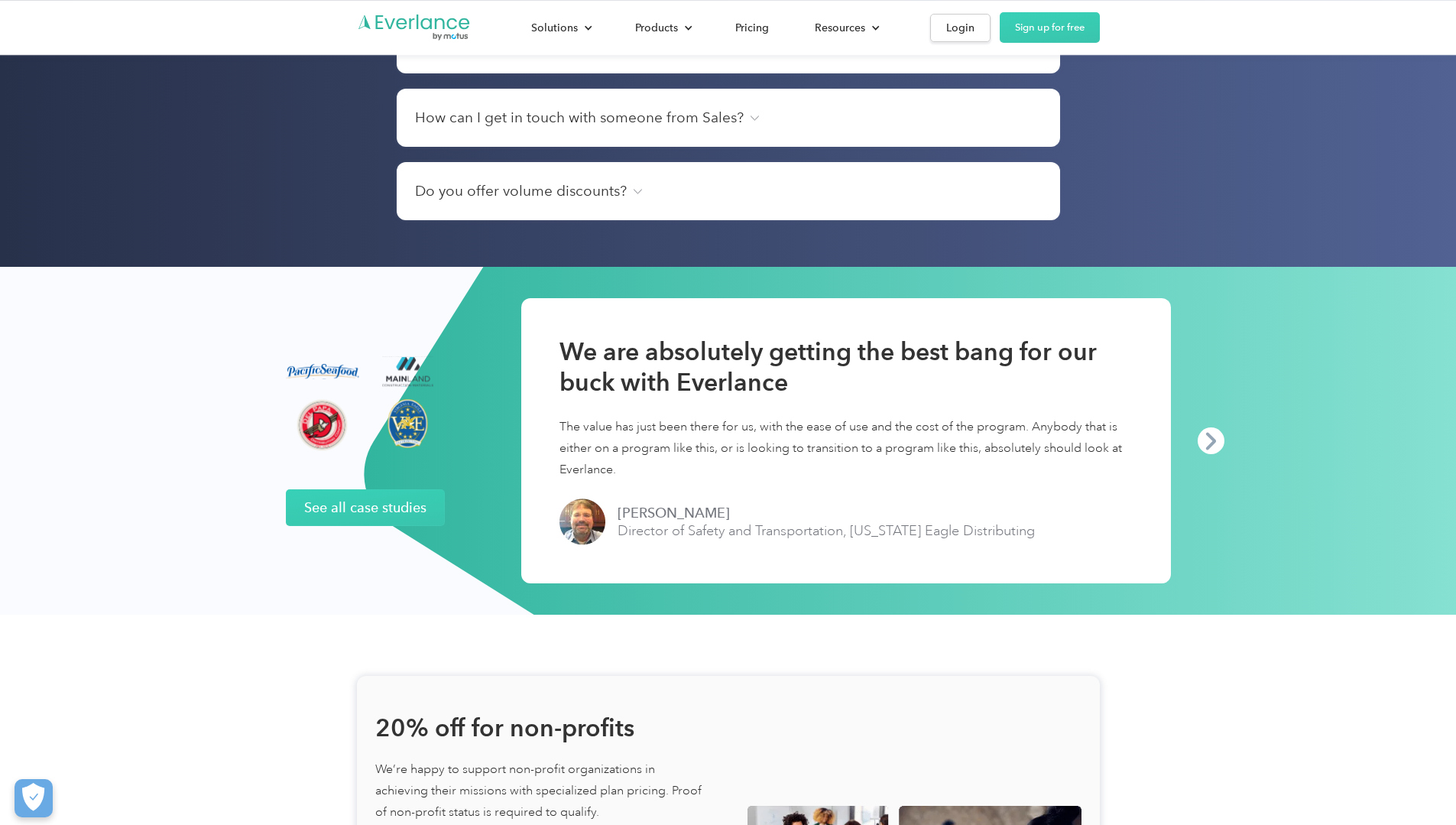
scroll to position [2806, 0]
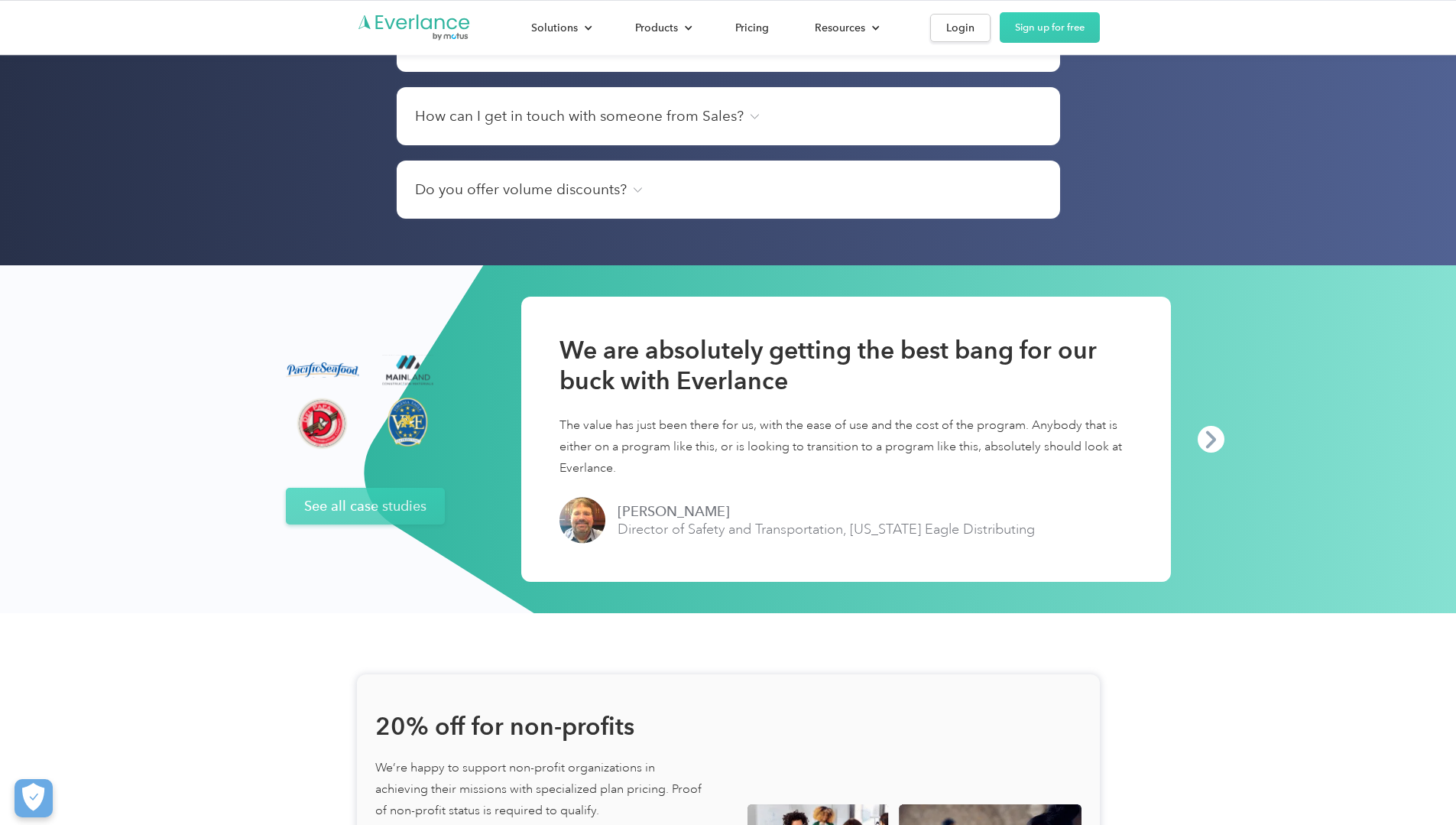
click at [333, 494] on link "See all case studies" at bounding box center [365, 506] width 159 height 36
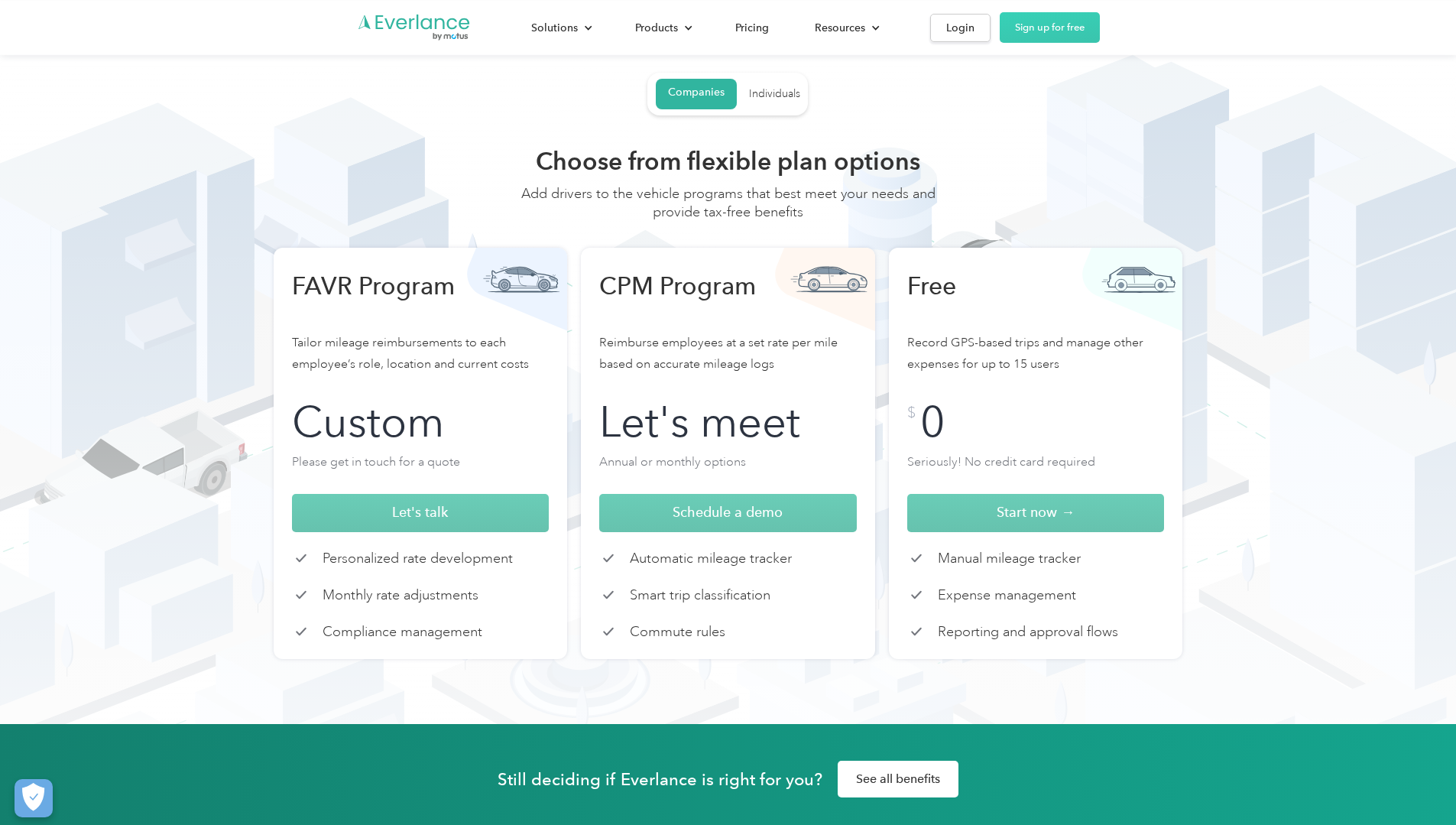
scroll to position [0, 0]
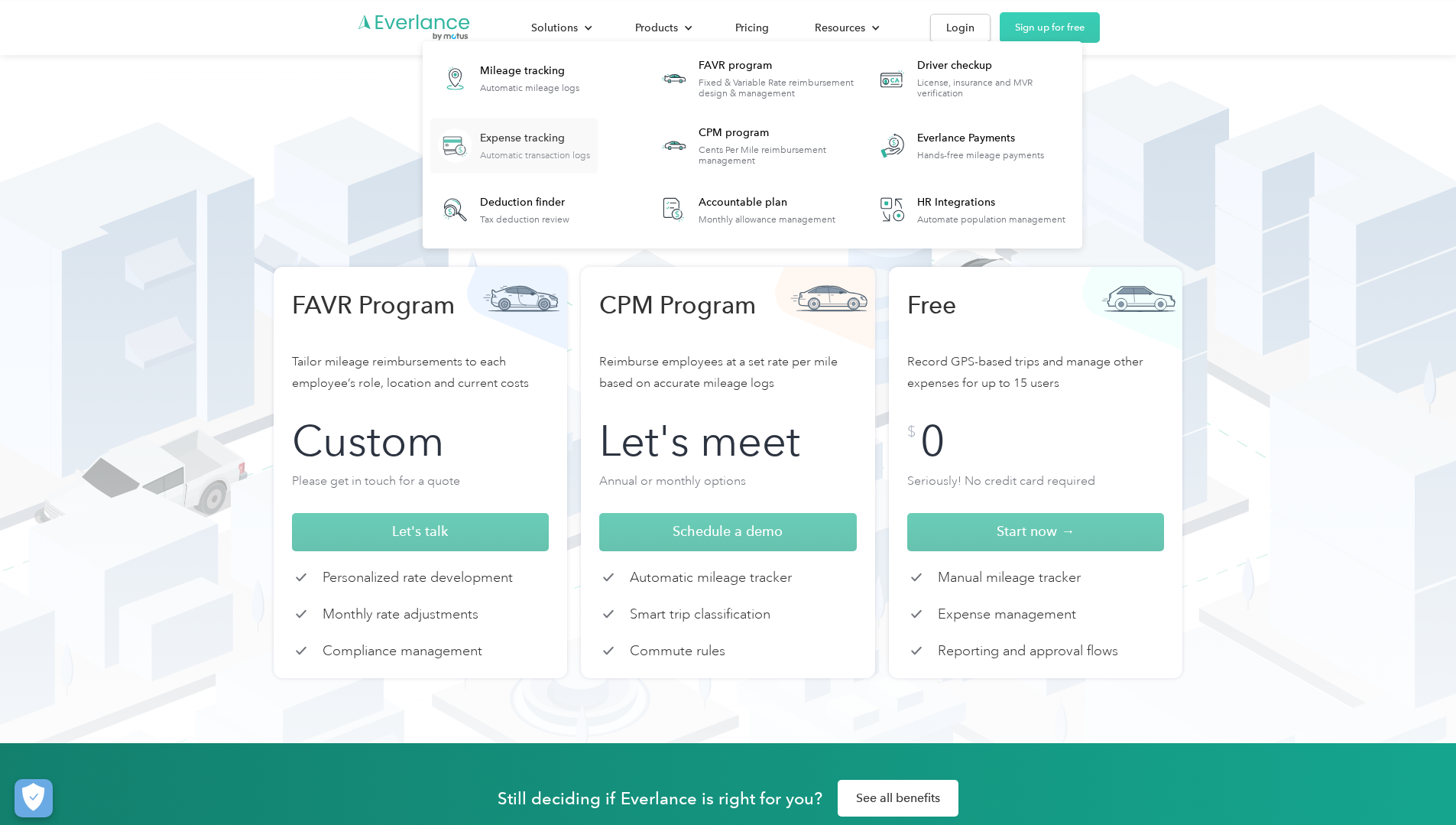
click at [590, 156] on div "Automatic transaction logs" at bounding box center [534, 155] width 110 height 11
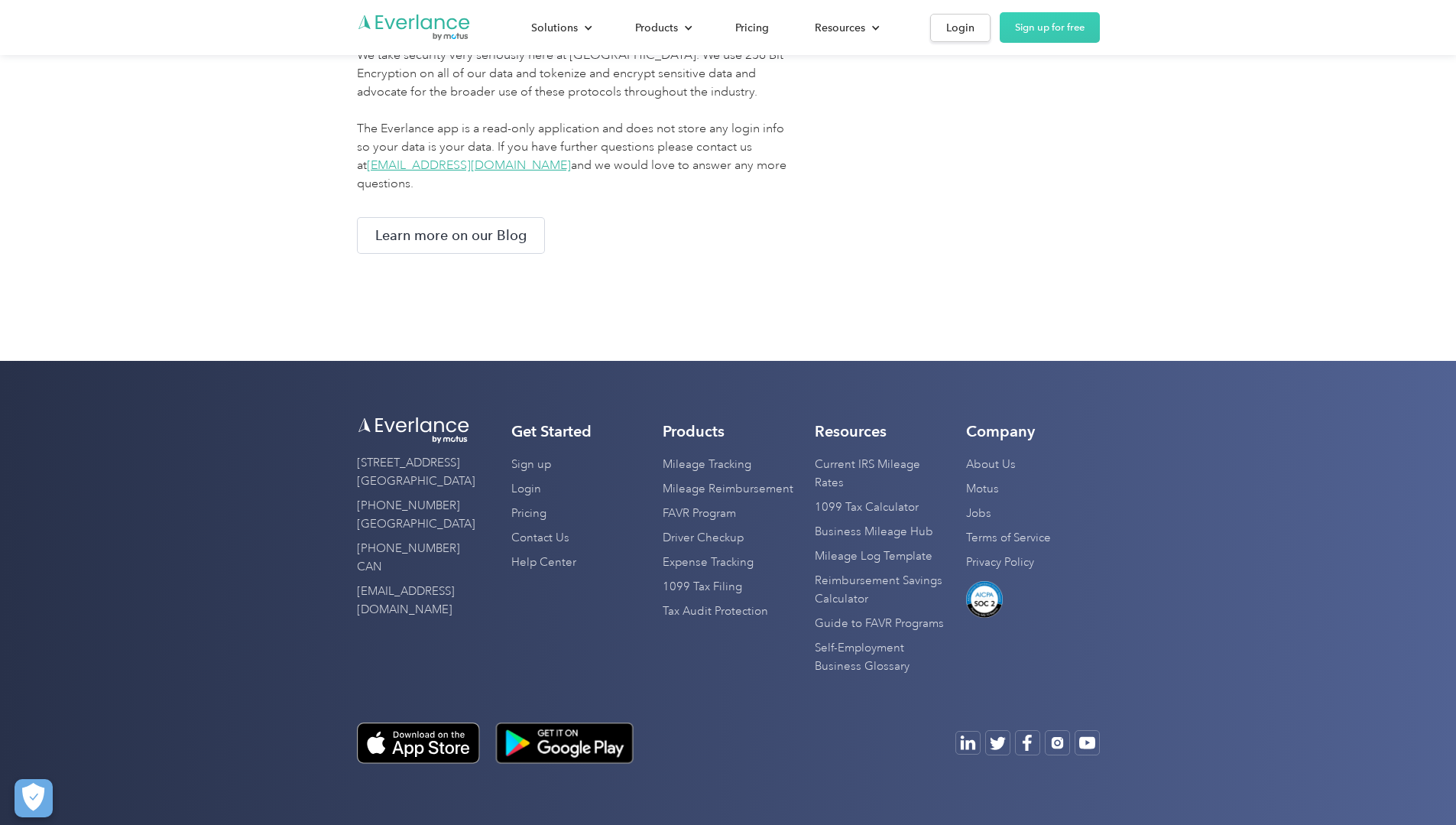
scroll to position [2732, 0]
